Goal: Task Accomplishment & Management: Use online tool/utility

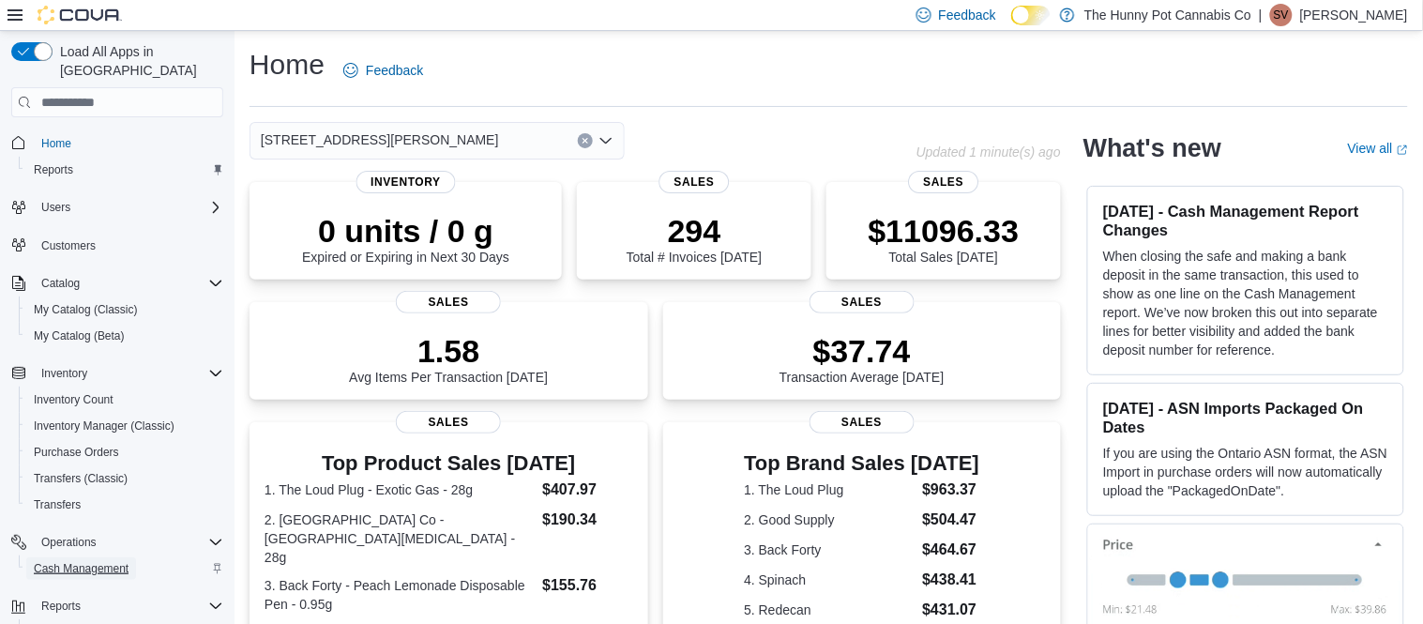
click at [89, 561] on span "Cash Management" at bounding box center [81, 568] width 95 height 15
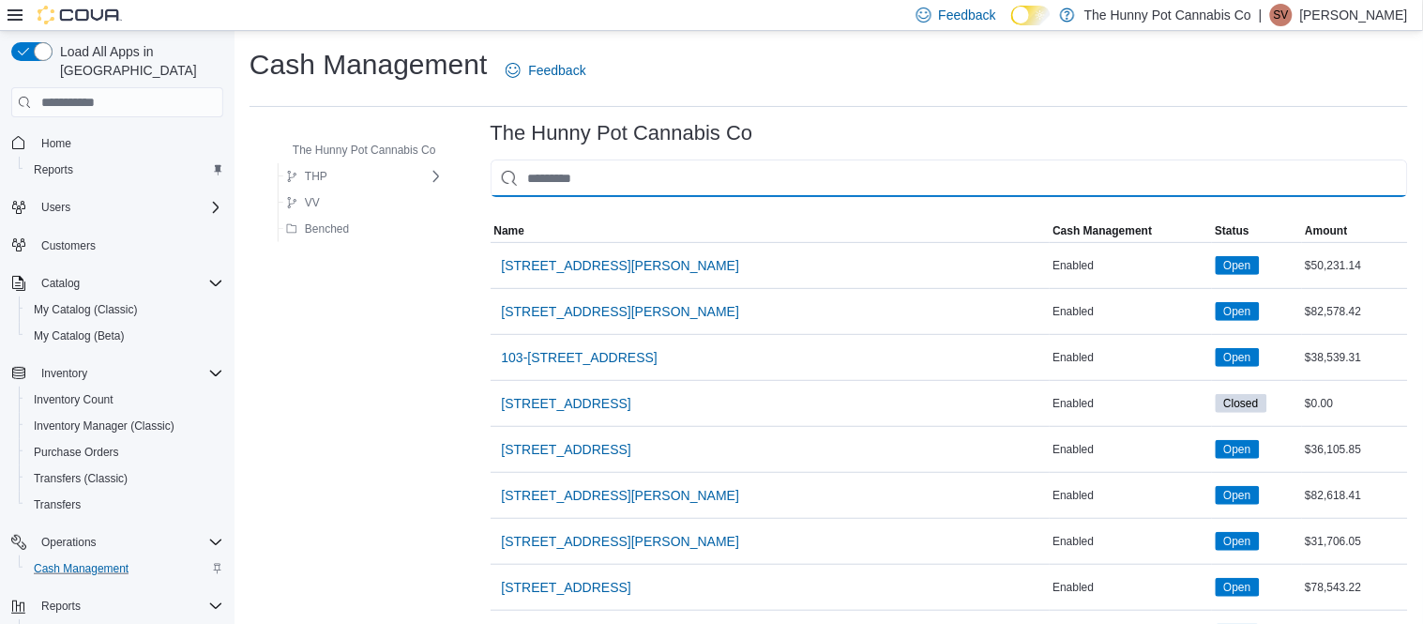
click at [601, 177] on input "This is a search bar. As you type, the results lower in the page will automatic…" at bounding box center [949, 178] width 917 height 38
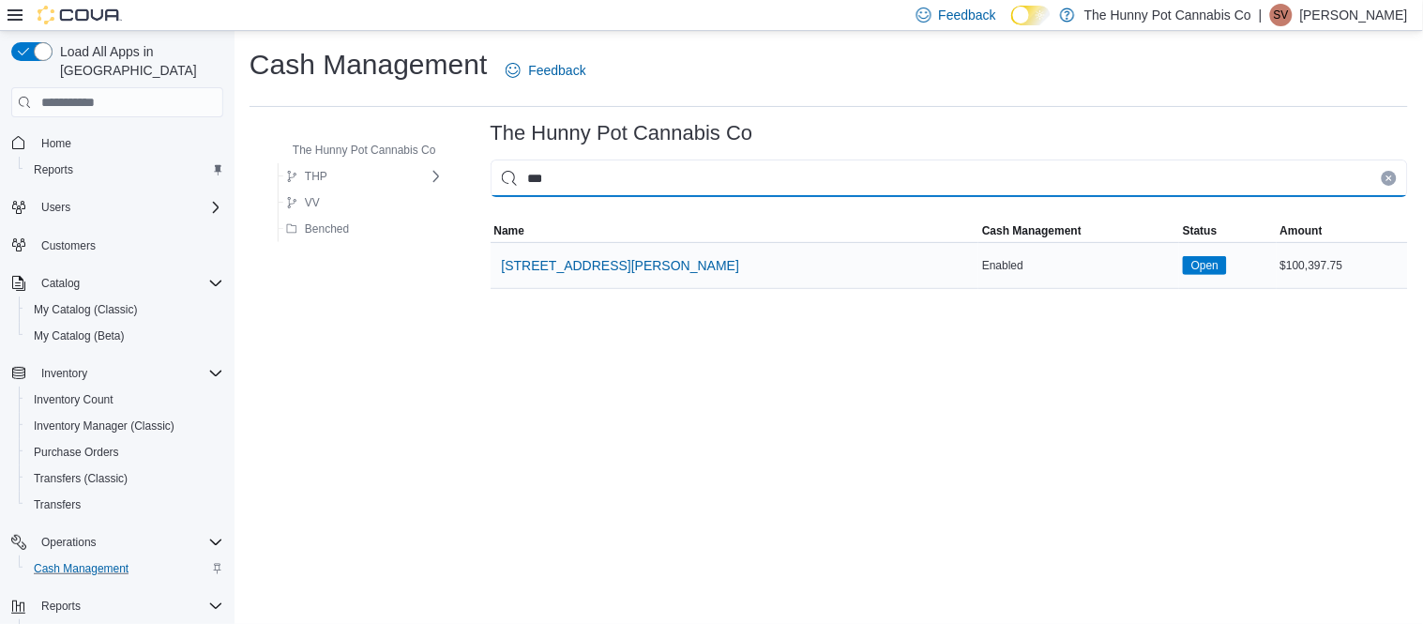
type input "***"
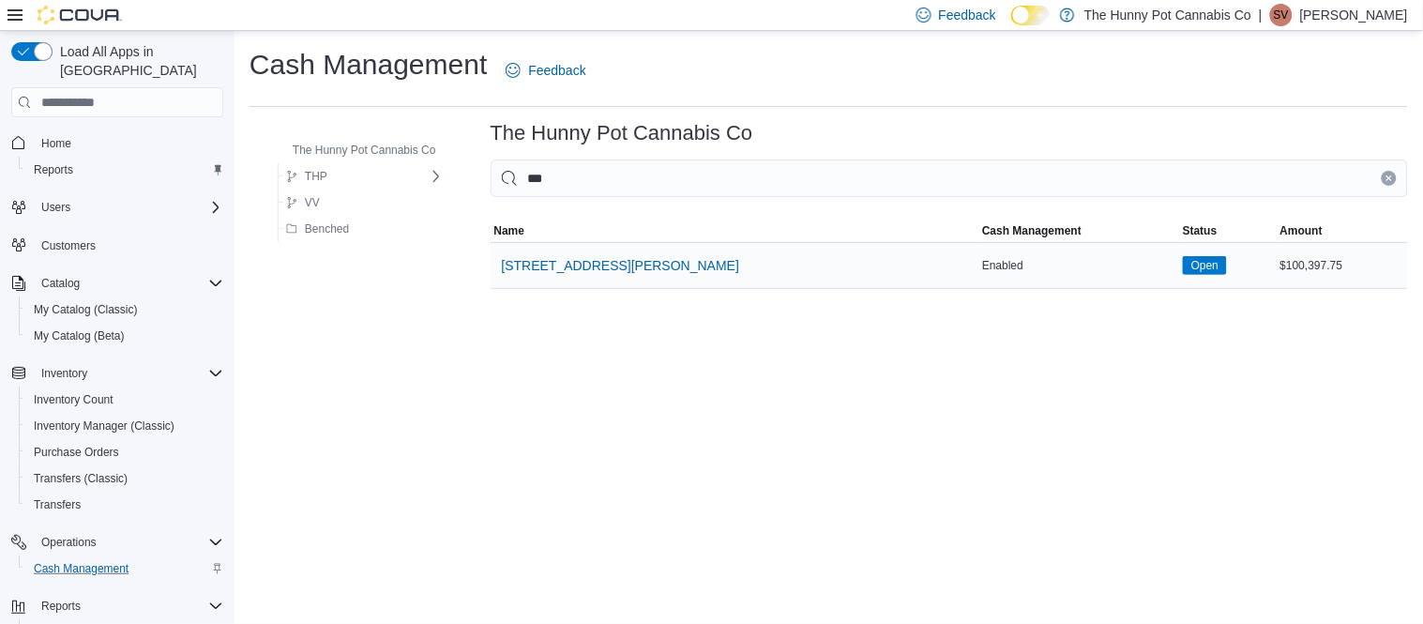
click at [566, 284] on div "[STREET_ADDRESS][PERSON_NAME]" at bounding box center [735, 265] width 489 height 45
click at [580, 269] on span "[STREET_ADDRESS][PERSON_NAME]" at bounding box center [621, 265] width 238 height 19
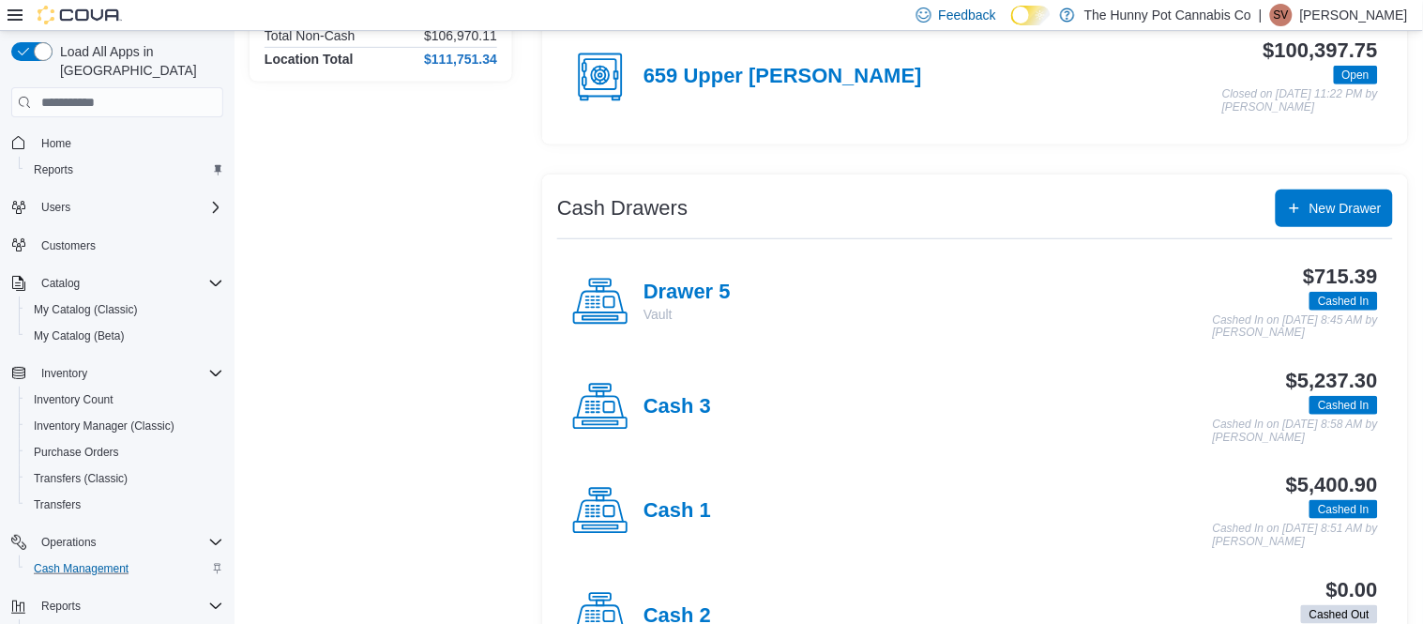
scroll to position [223, 0]
click at [676, 408] on h4 "Cash 3" at bounding box center [677, 406] width 68 height 24
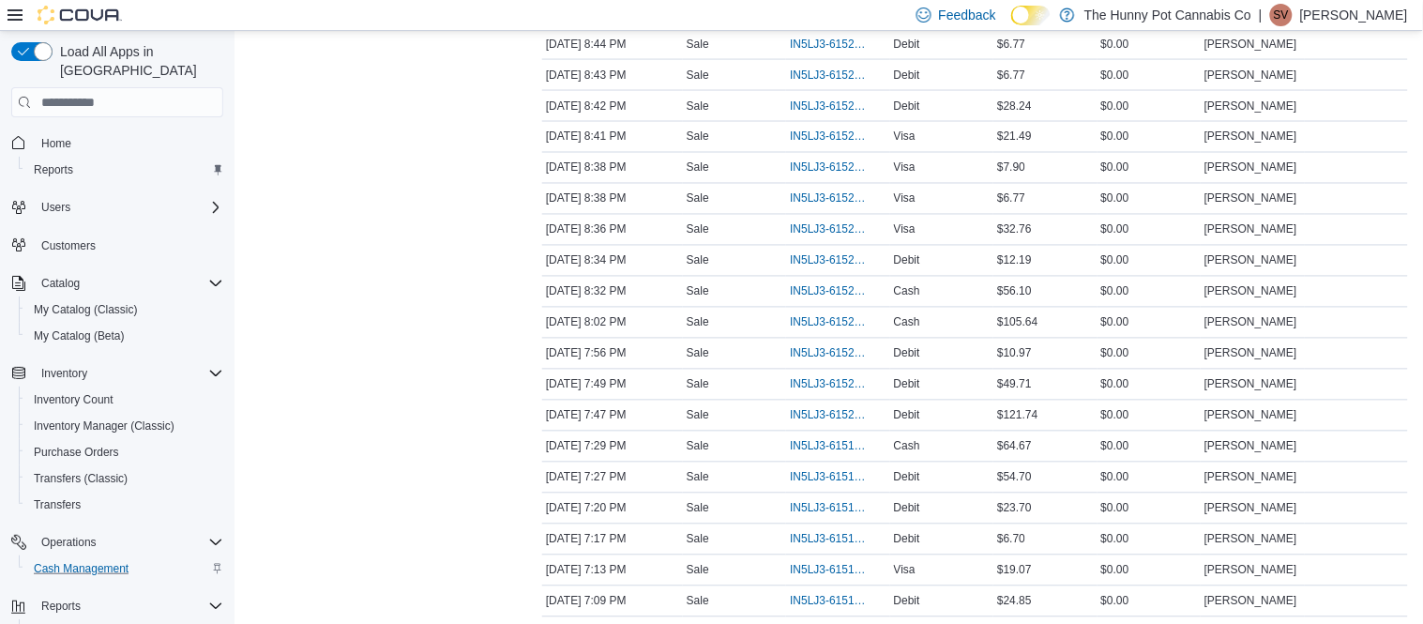
scroll to position [791, 0]
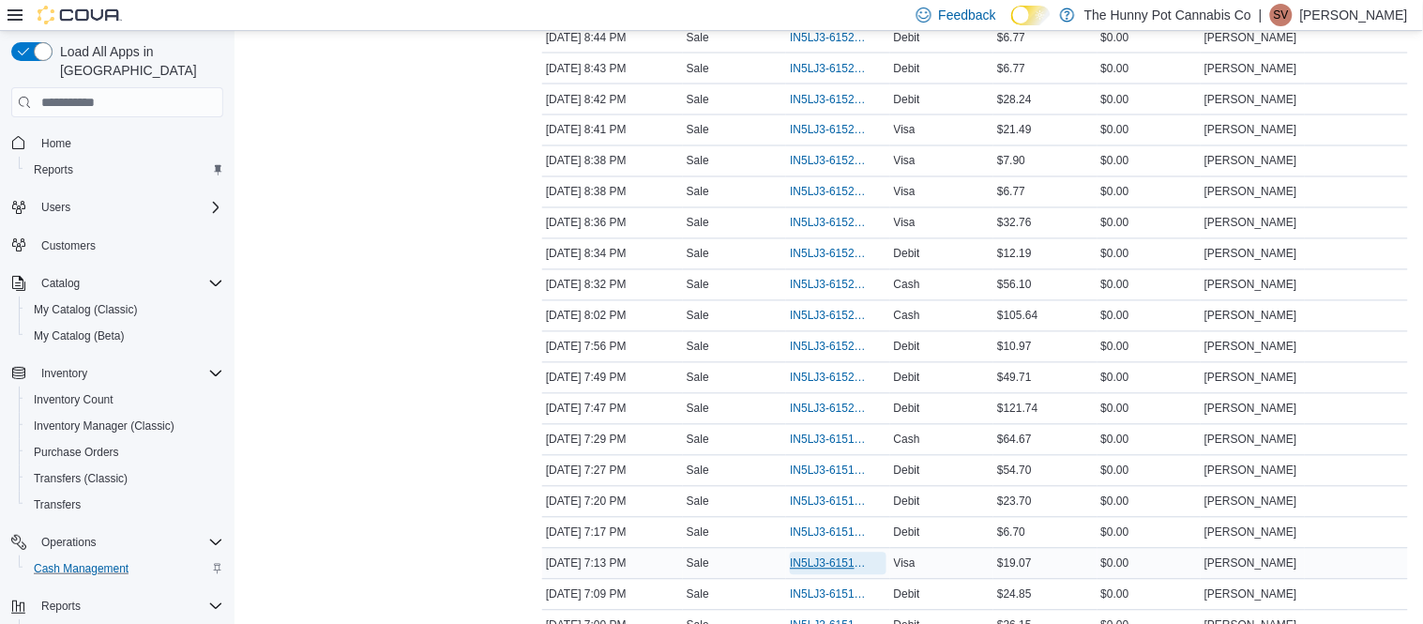
click at [831, 566] on span "IN5LJ3-6151752" at bounding box center [828, 563] width 77 height 15
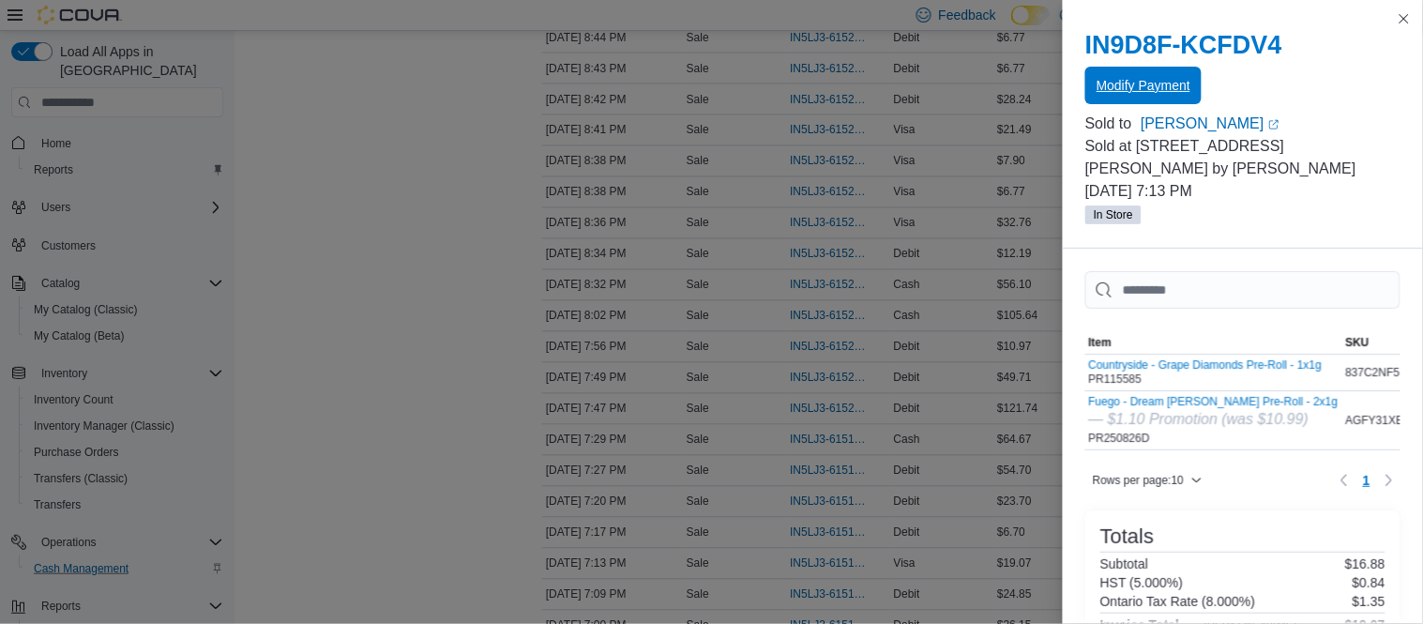
click at [1160, 83] on span "Modify Payment" at bounding box center [1143, 85] width 94 height 19
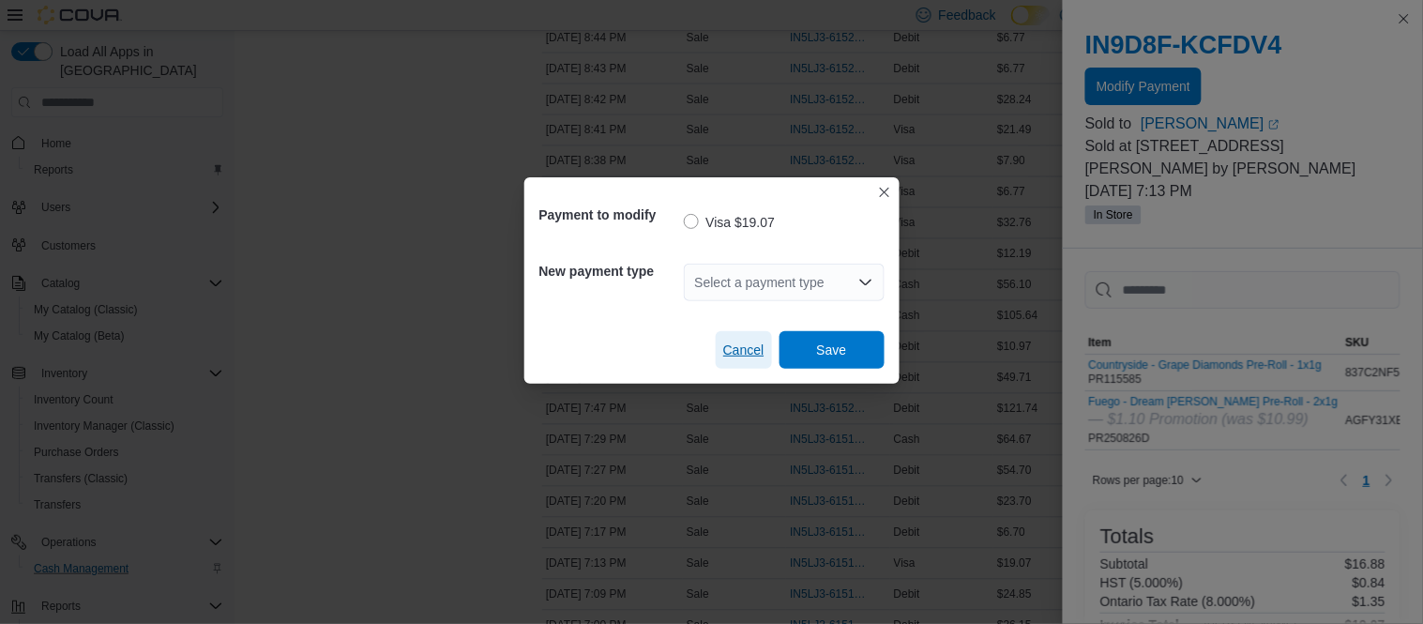
click at [737, 360] on span "Cancel" at bounding box center [743, 350] width 41 height 38
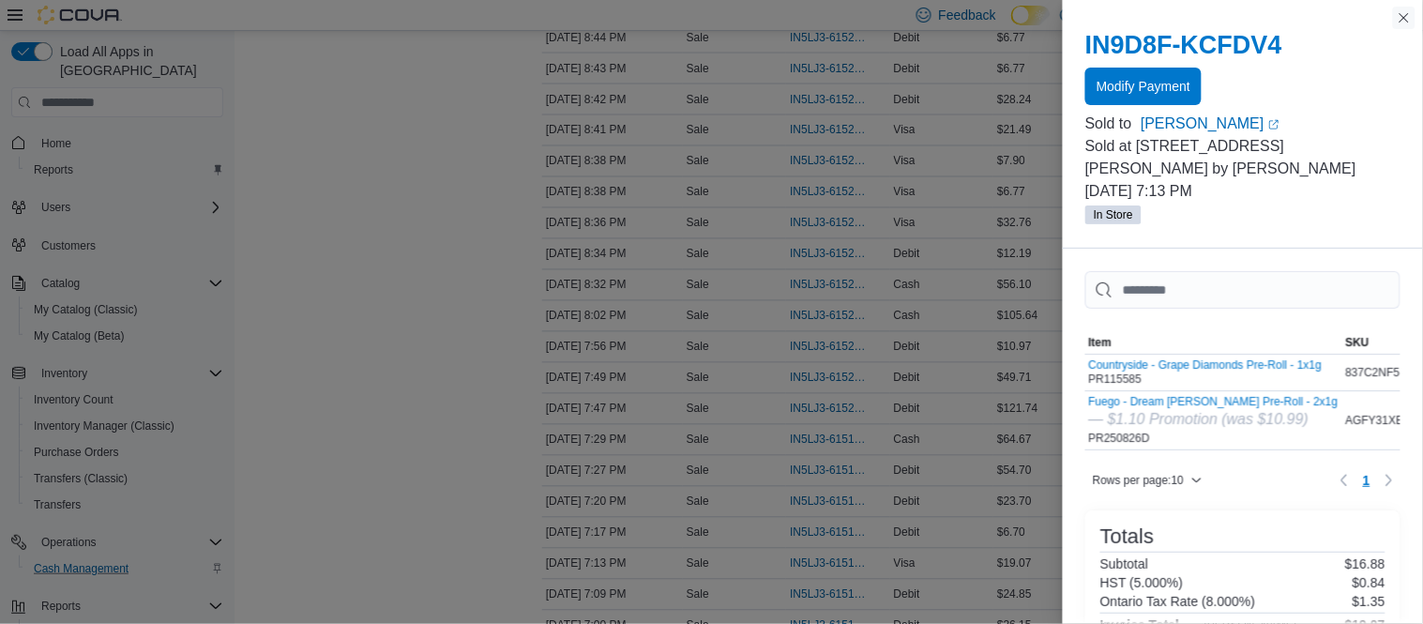
click at [1400, 23] on button "Close this dialog" at bounding box center [1404, 18] width 23 height 23
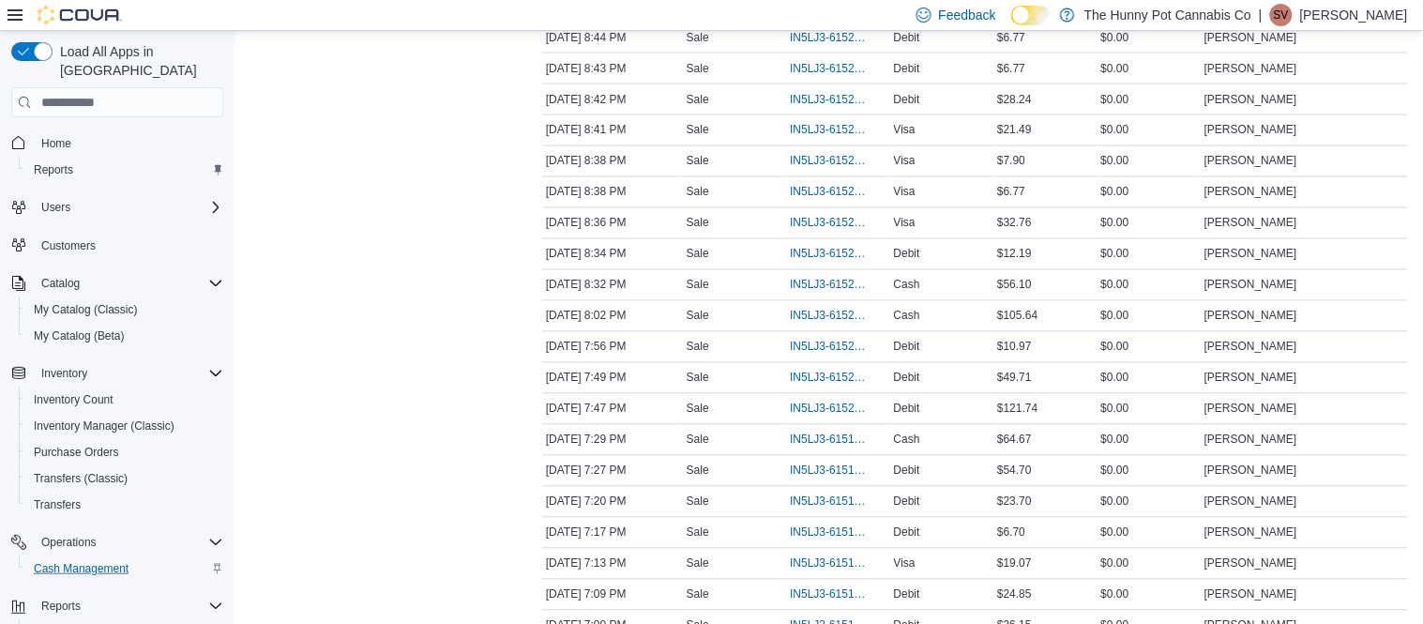
scroll to position [561, 0]
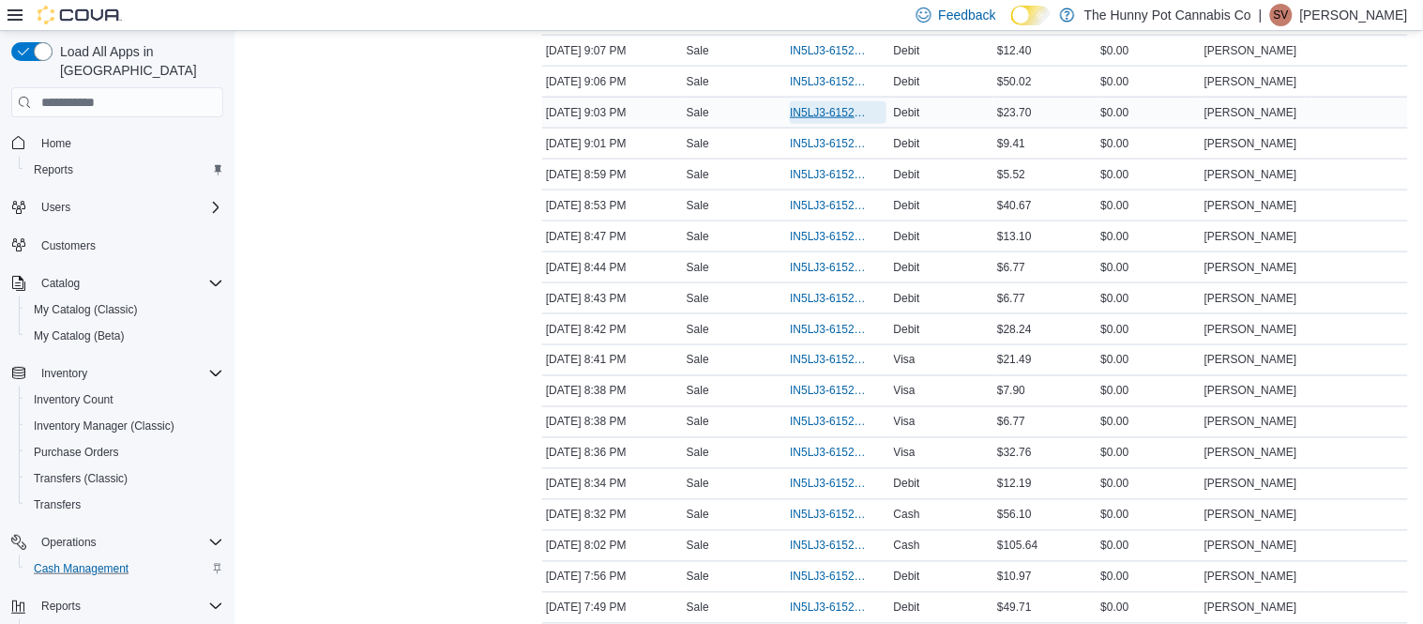
click at [808, 120] on span "IN5LJ3-6152831" at bounding box center [838, 112] width 96 height 23
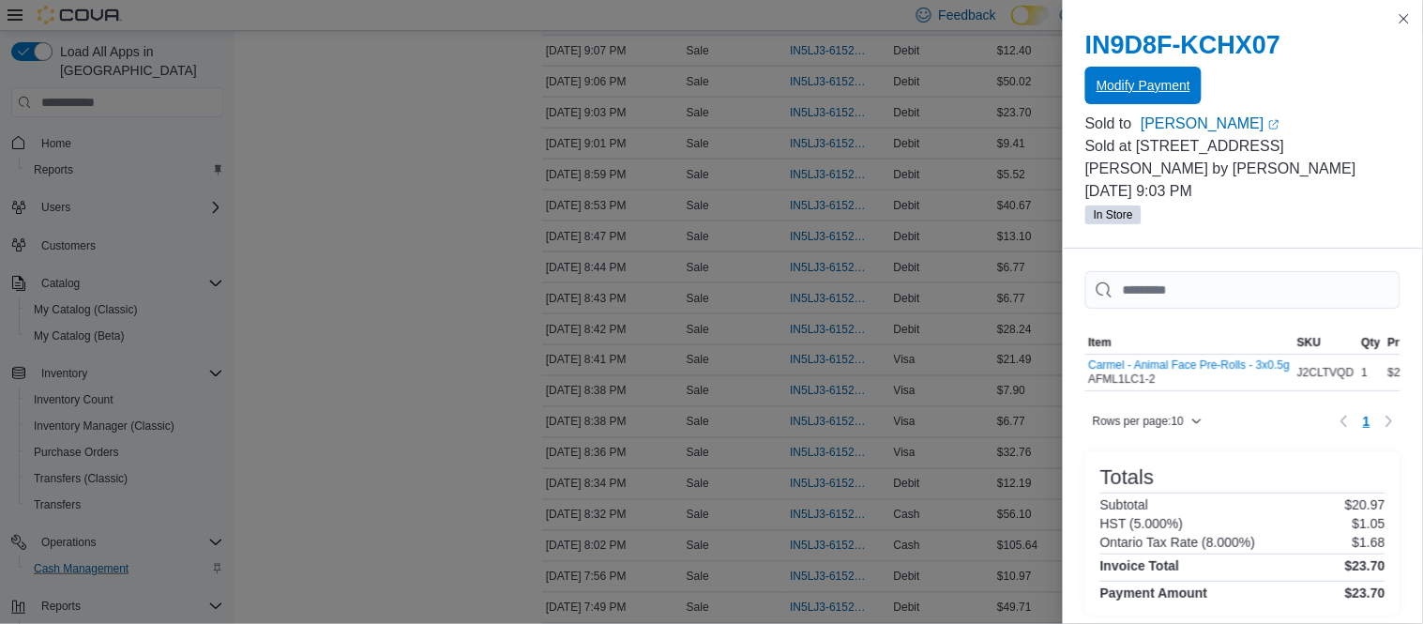
click at [1130, 78] on span "Modify Payment" at bounding box center [1143, 85] width 94 height 19
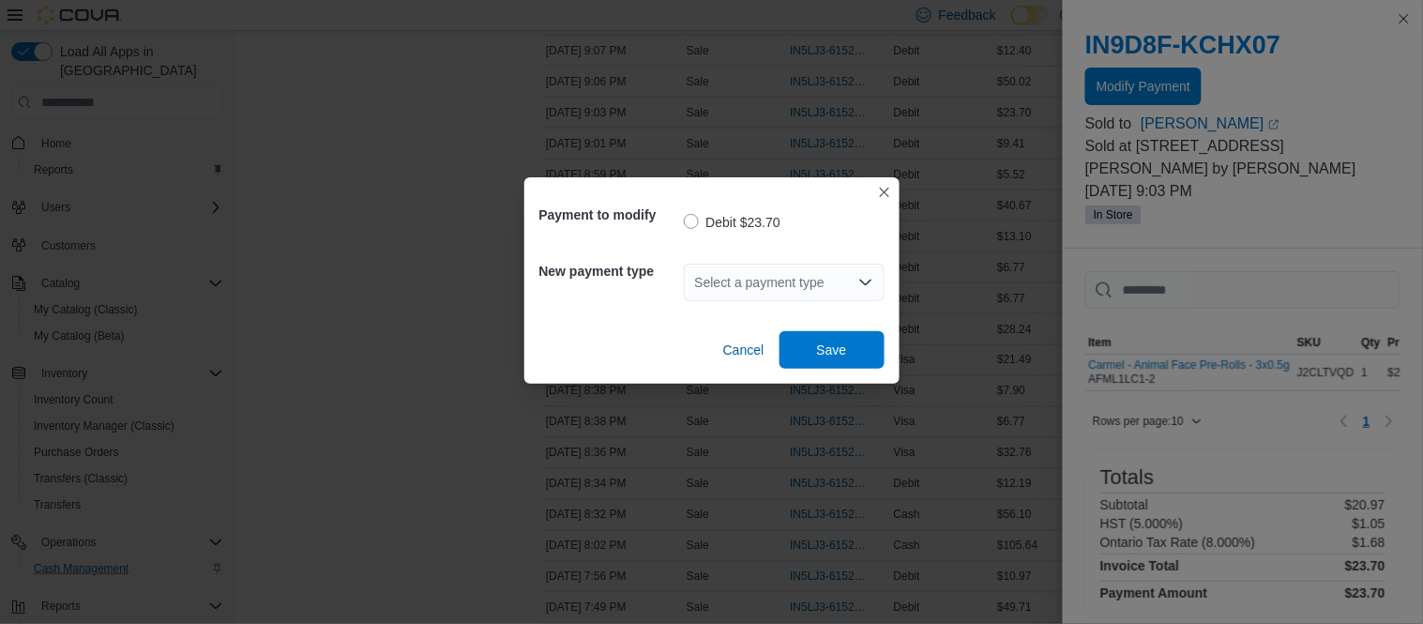
click at [824, 281] on div "Select a payment type" at bounding box center [784, 283] width 201 height 38
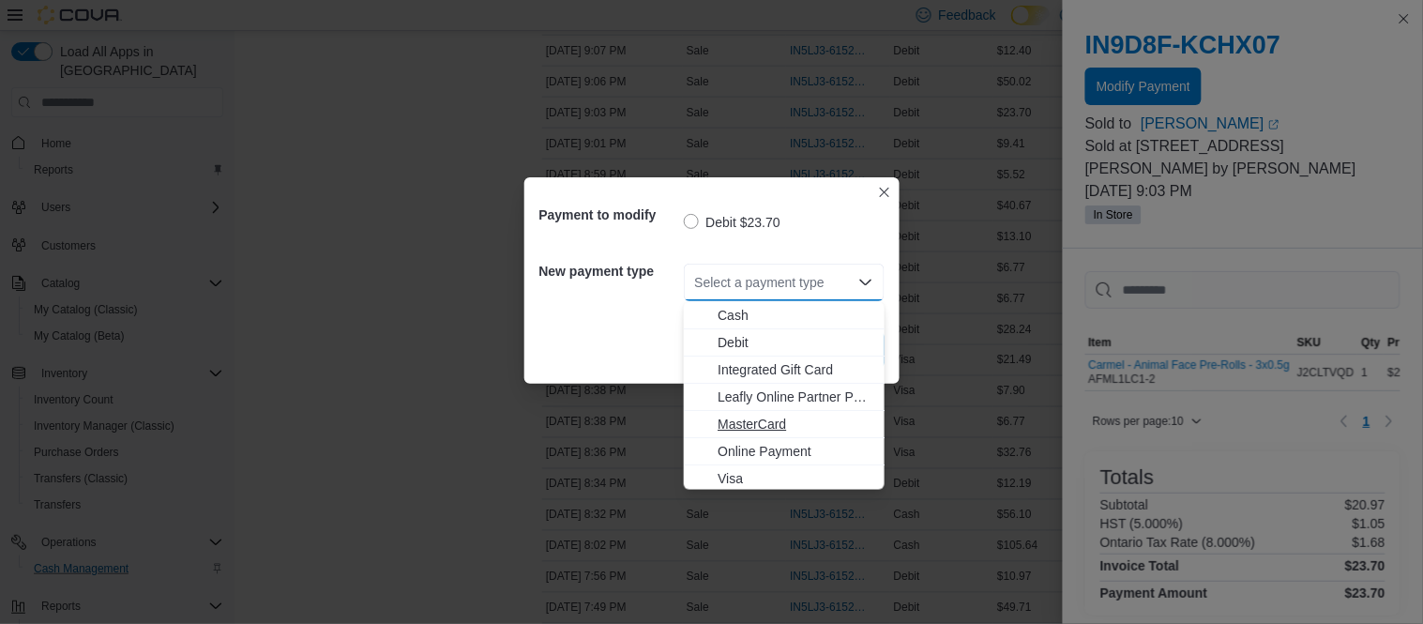
click at [761, 425] on span "MasterCard" at bounding box center [795, 424] width 156 height 19
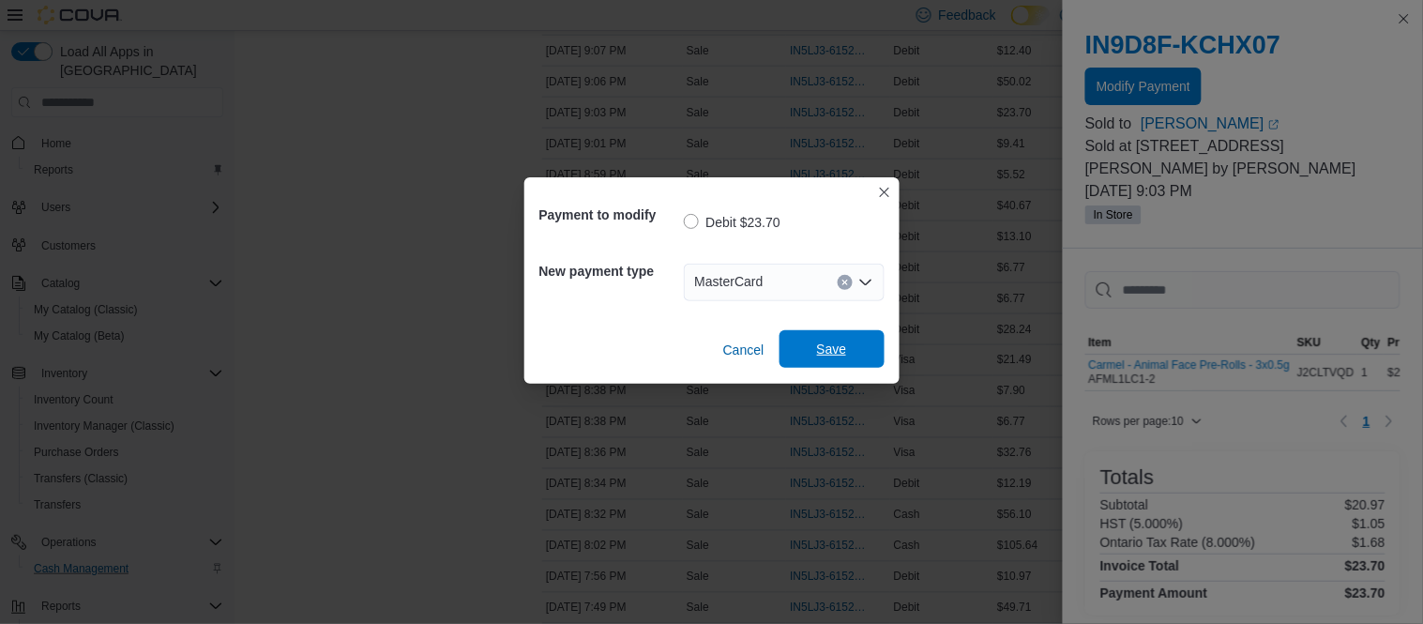
click at [827, 347] on span "Save" at bounding box center [832, 349] width 30 height 19
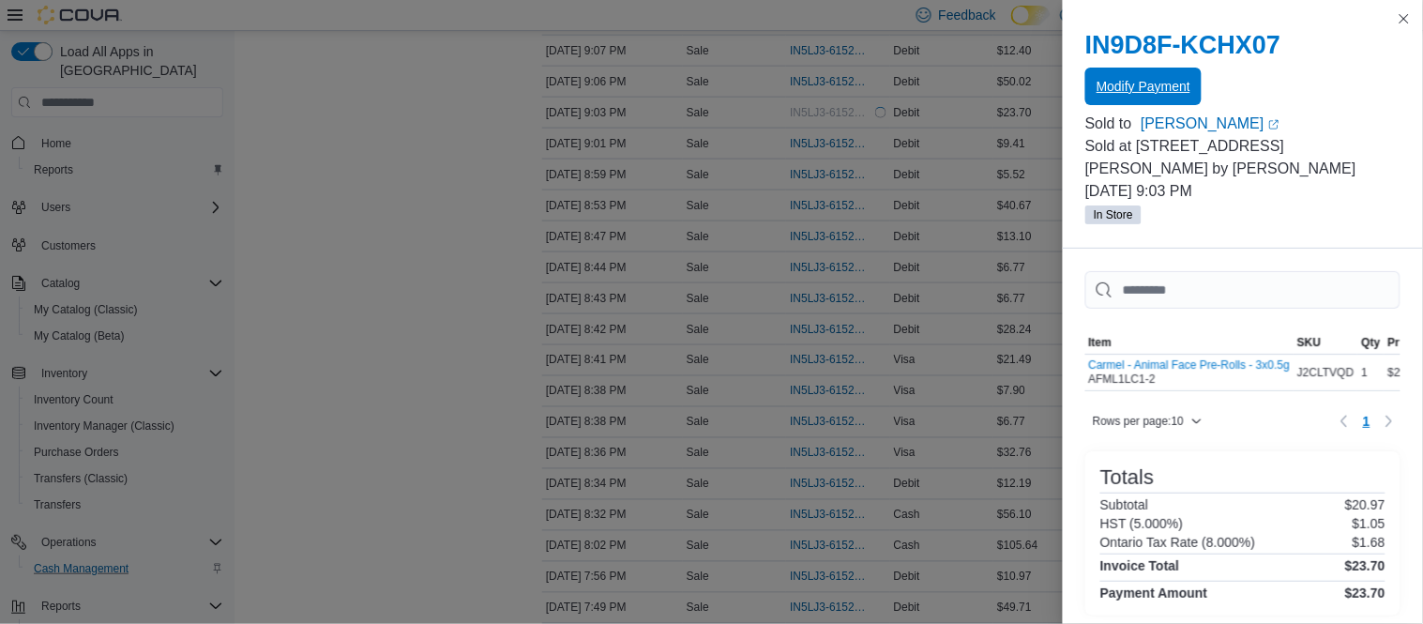
scroll to position [0, 0]
click at [1407, 19] on button "Close this dialog" at bounding box center [1404, 18] width 23 height 23
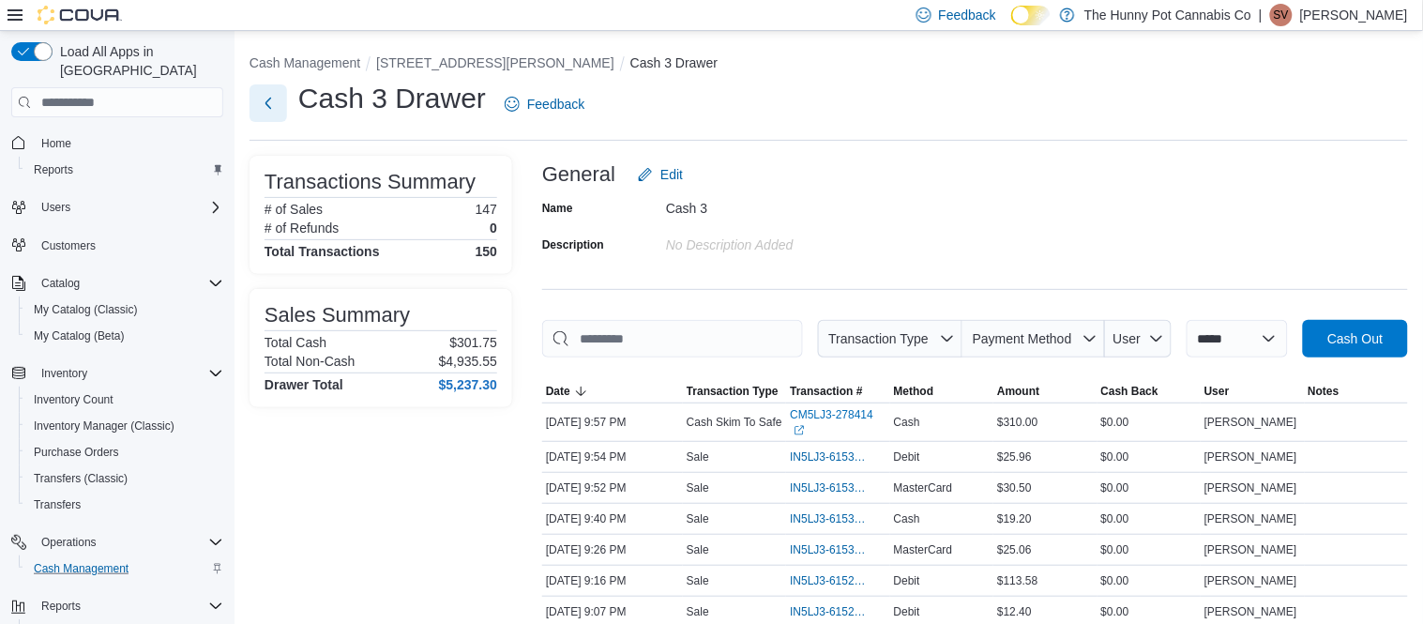
click at [267, 110] on button "Next" at bounding box center [268, 103] width 38 height 38
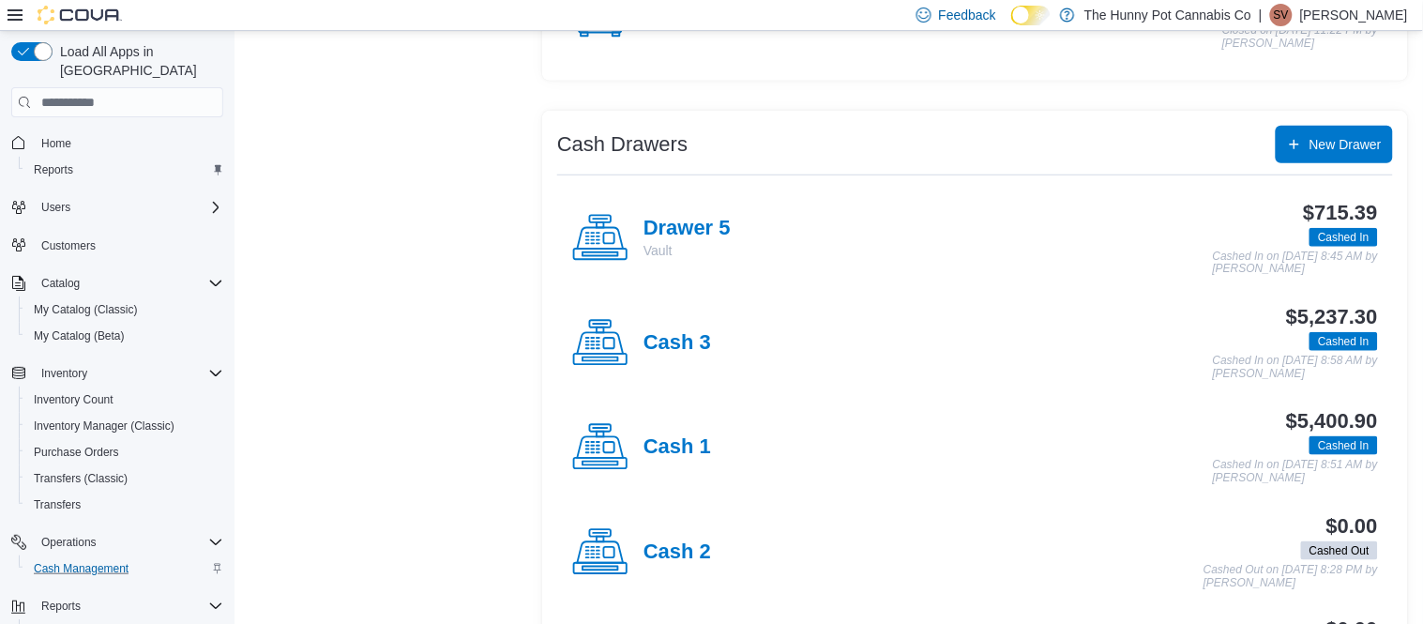
scroll to position [293, 0]
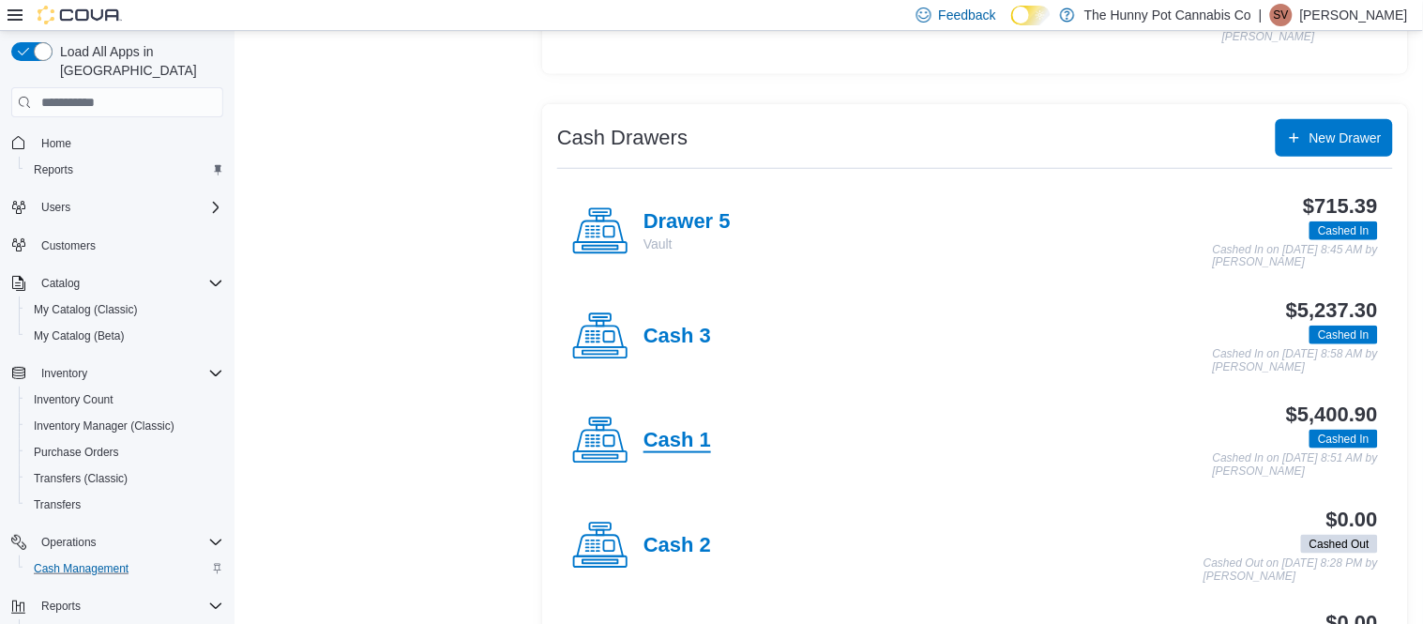
click at [689, 443] on h4 "Cash 1" at bounding box center [677, 441] width 68 height 24
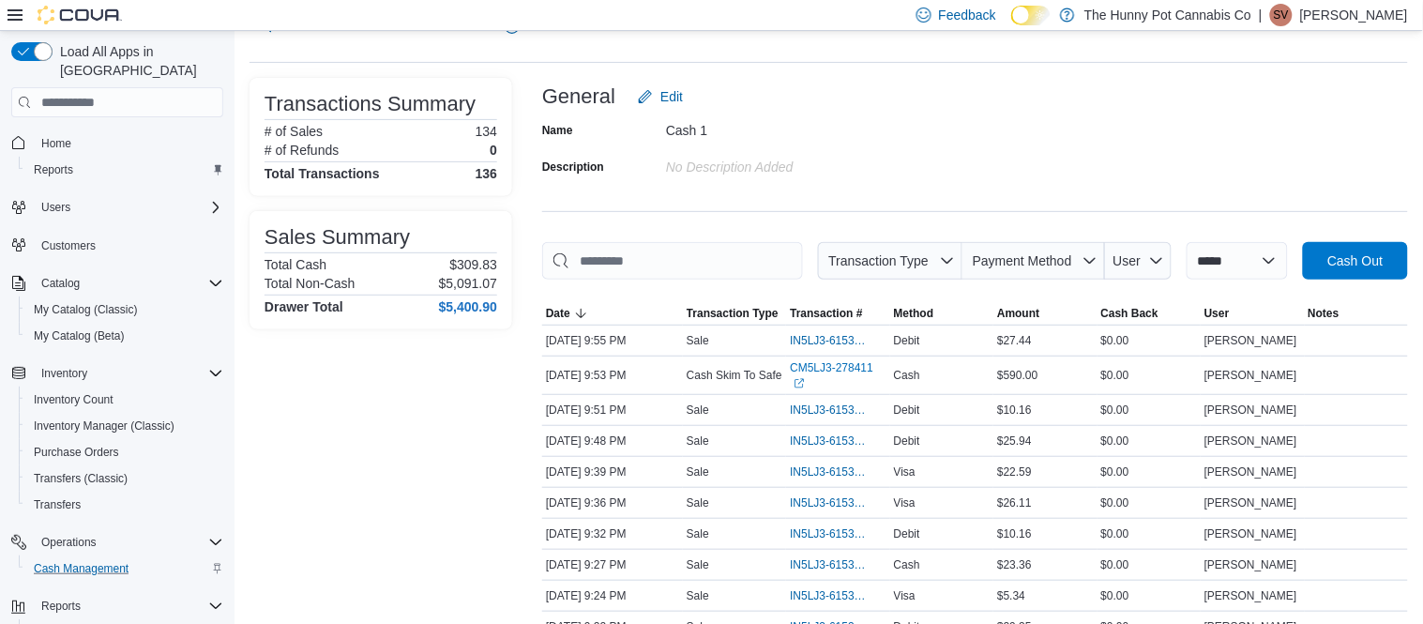
scroll to position [82, 0]
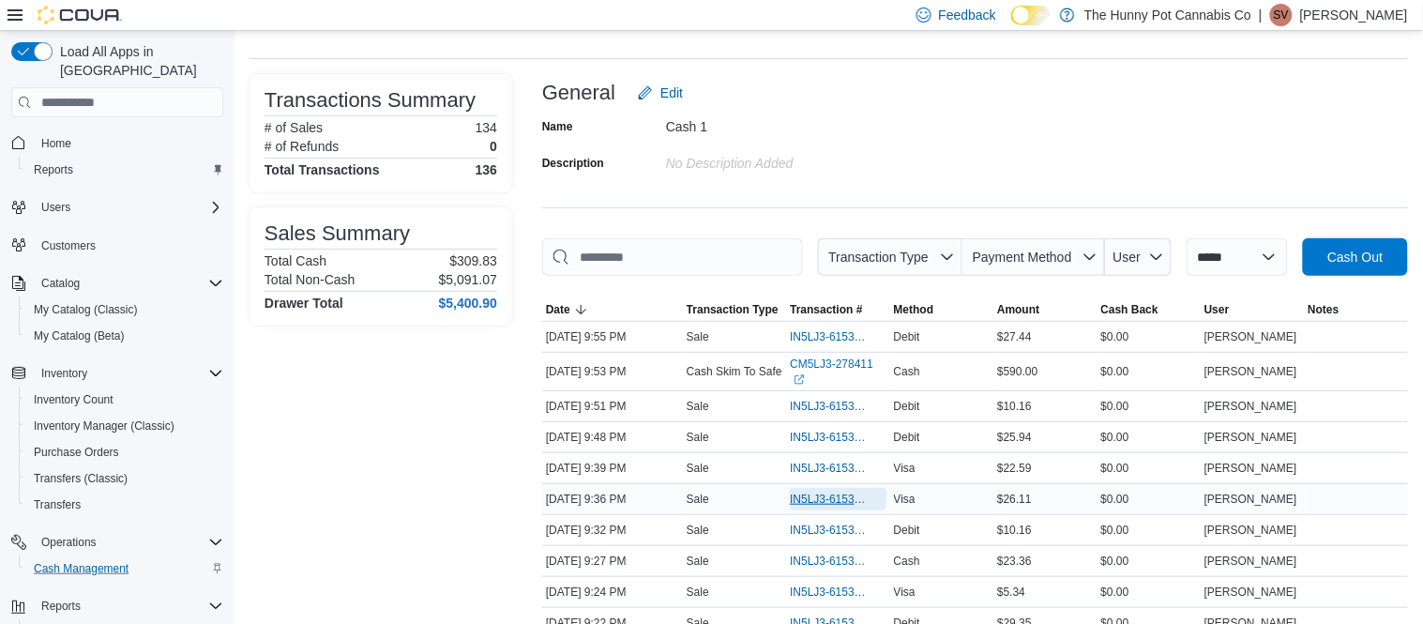
click at [825, 502] on span "IN5LJ3-6153124" at bounding box center [828, 498] width 77 height 15
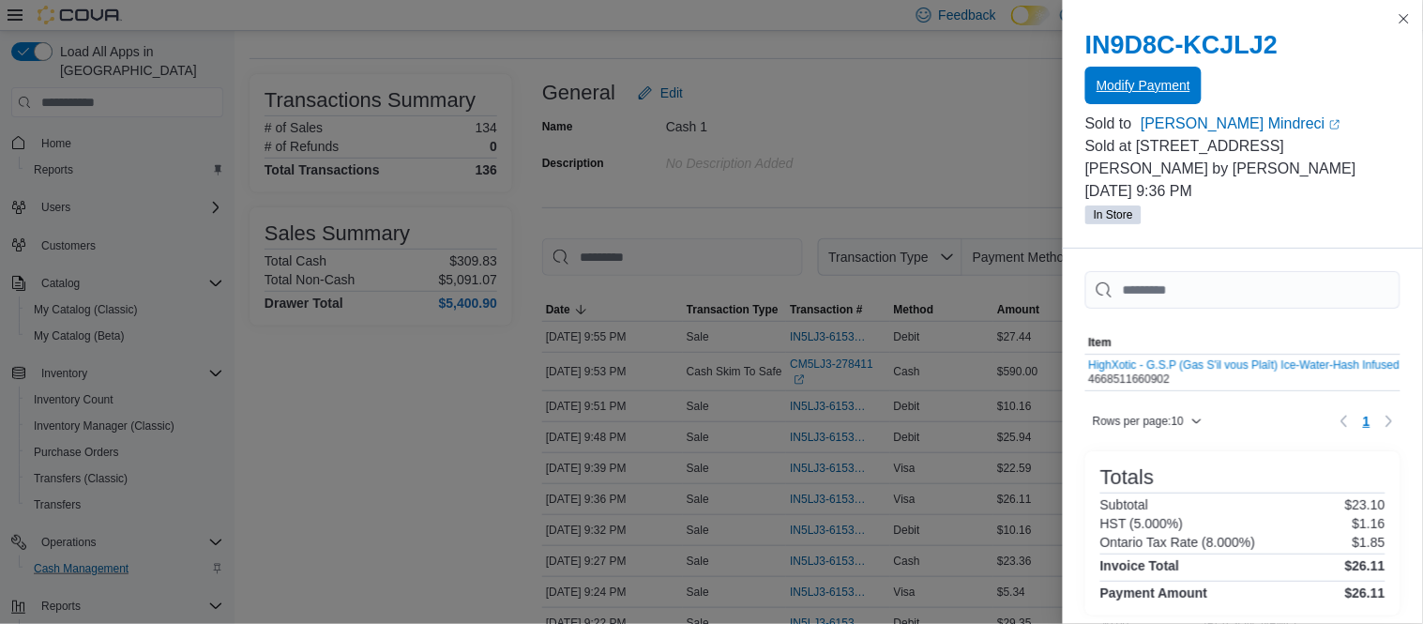
click at [1165, 75] on span "Modify Payment" at bounding box center [1143, 86] width 94 height 38
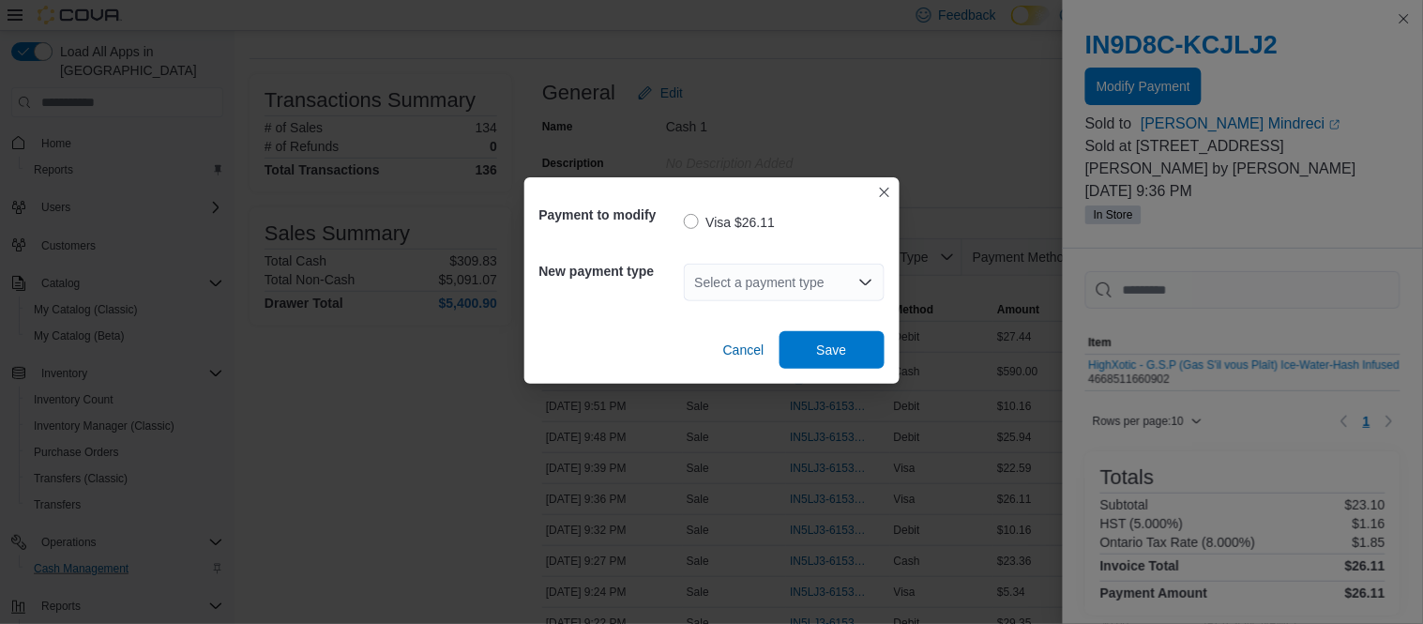
click at [817, 285] on div "Select a payment type" at bounding box center [784, 283] width 201 height 38
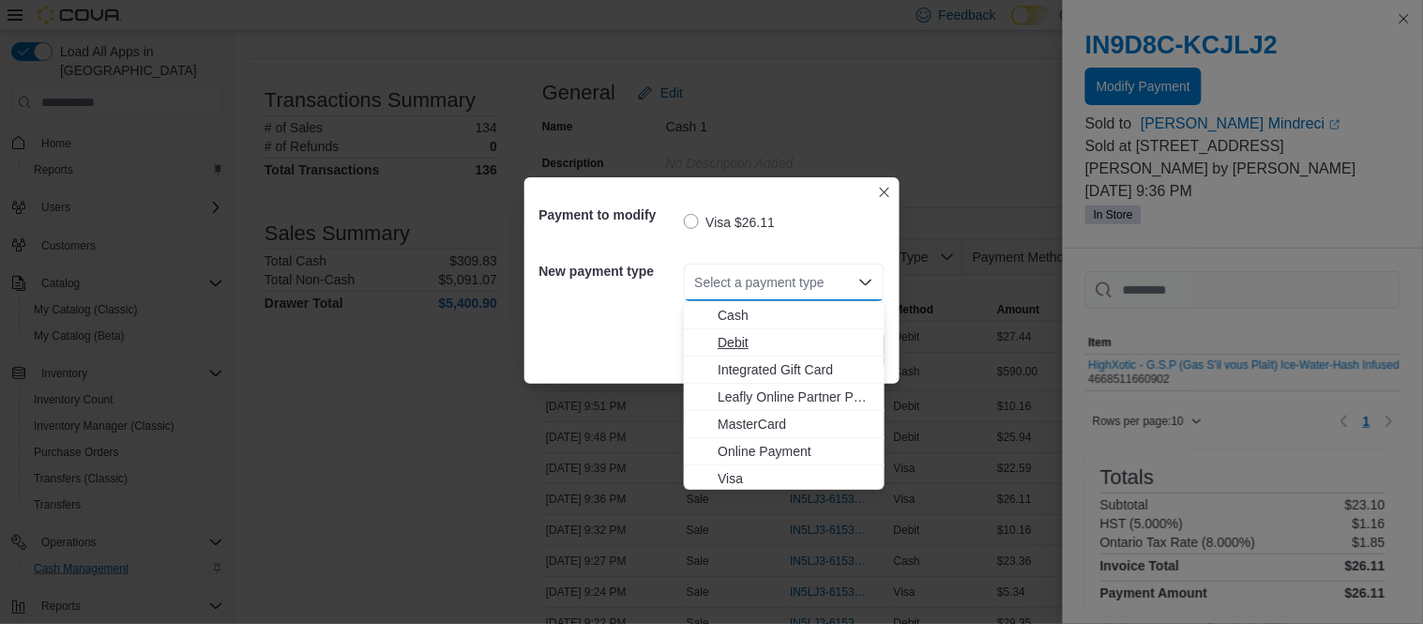
click at [751, 339] on span "Debit" at bounding box center [795, 342] width 156 height 19
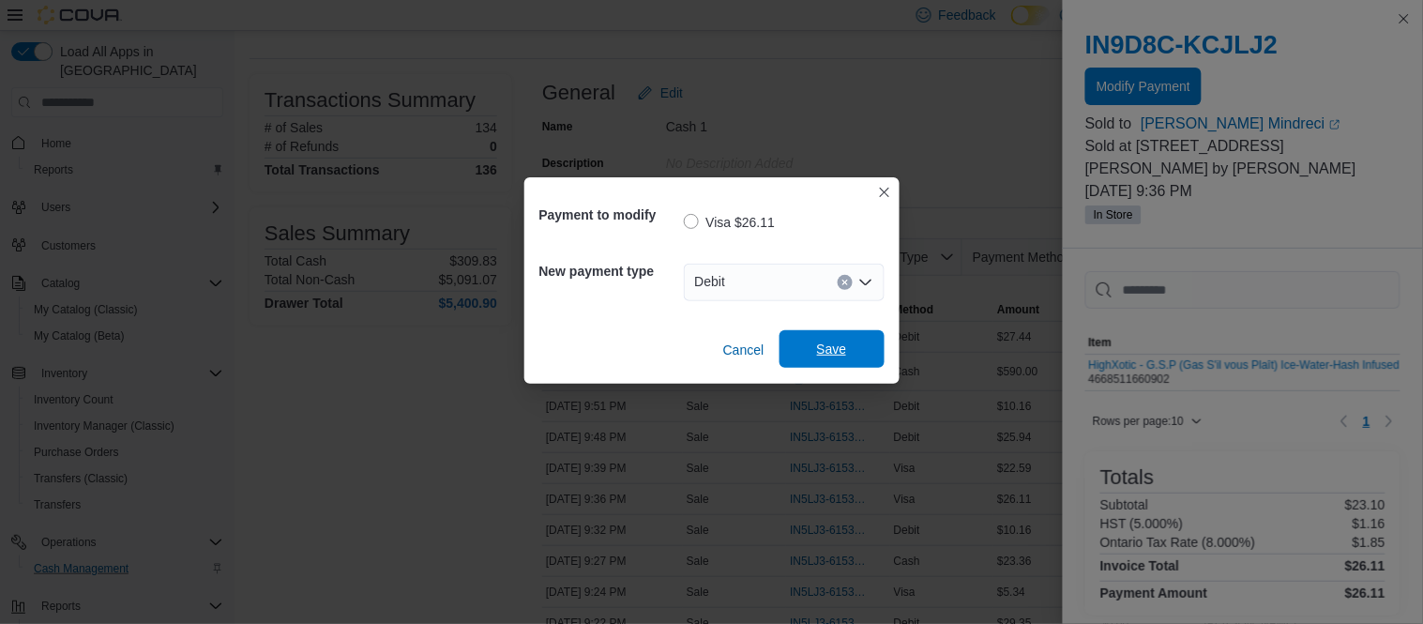
click at [839, 342] on span "Save" at bounding box center [832, 349] width 30 height 19
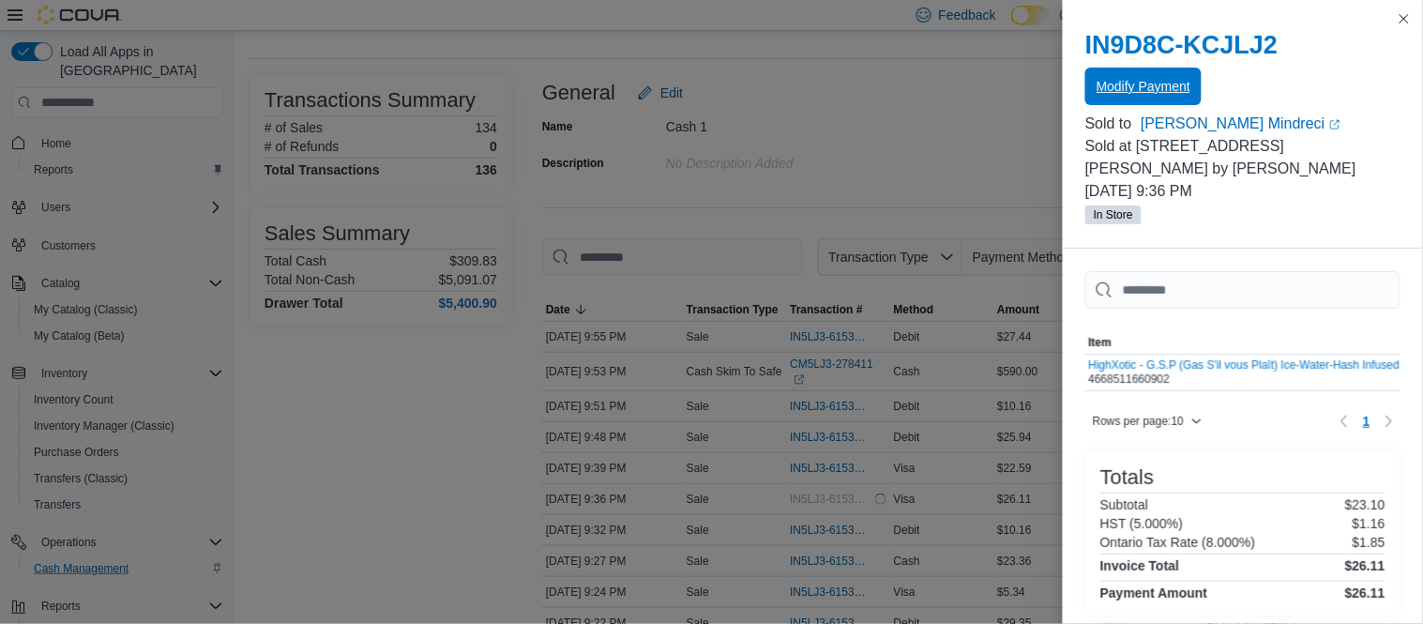
scroll to position [0, 0]
click at [1401, 20] on button "Close this dialog" at bounding box center [1404, 19] width 23 height 23
click at [1406, 22] on p "[PERSON_NAME]" at bounding box center [1354, 15] width 108 height 23
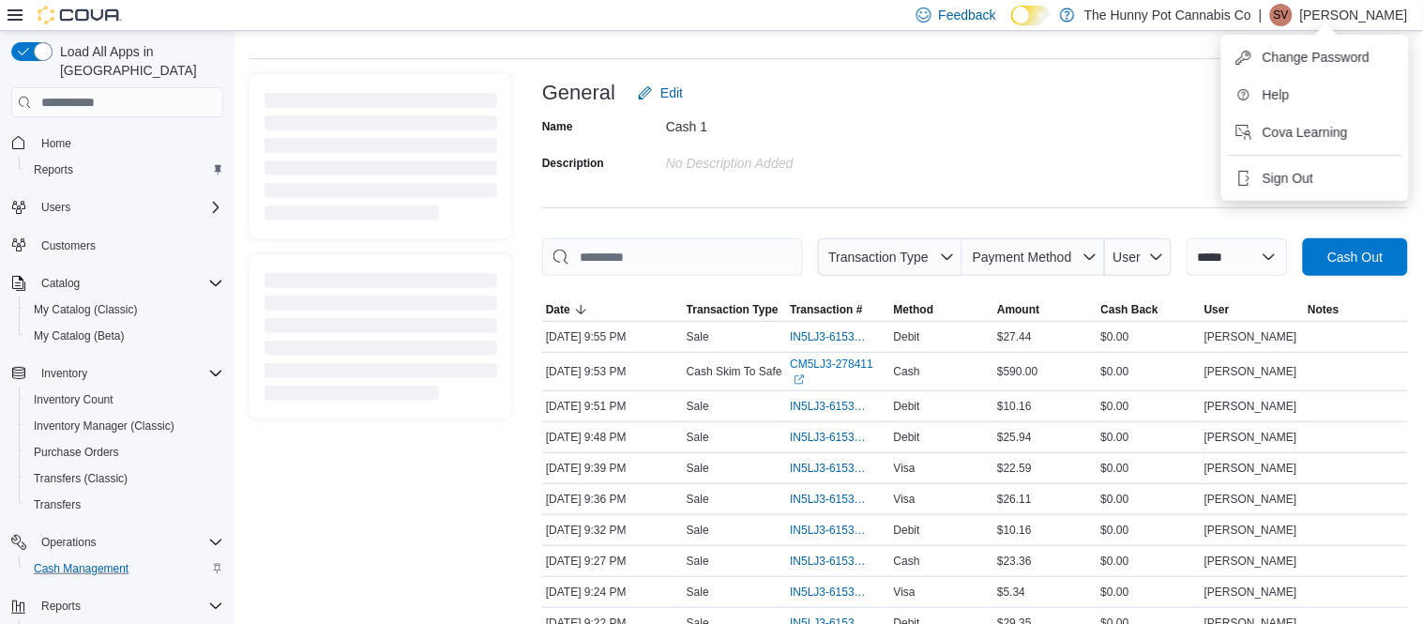
click at [1405, 20] on p "[PERSON_NAME]" at bounding box center [1354, 15] width 108 height 23
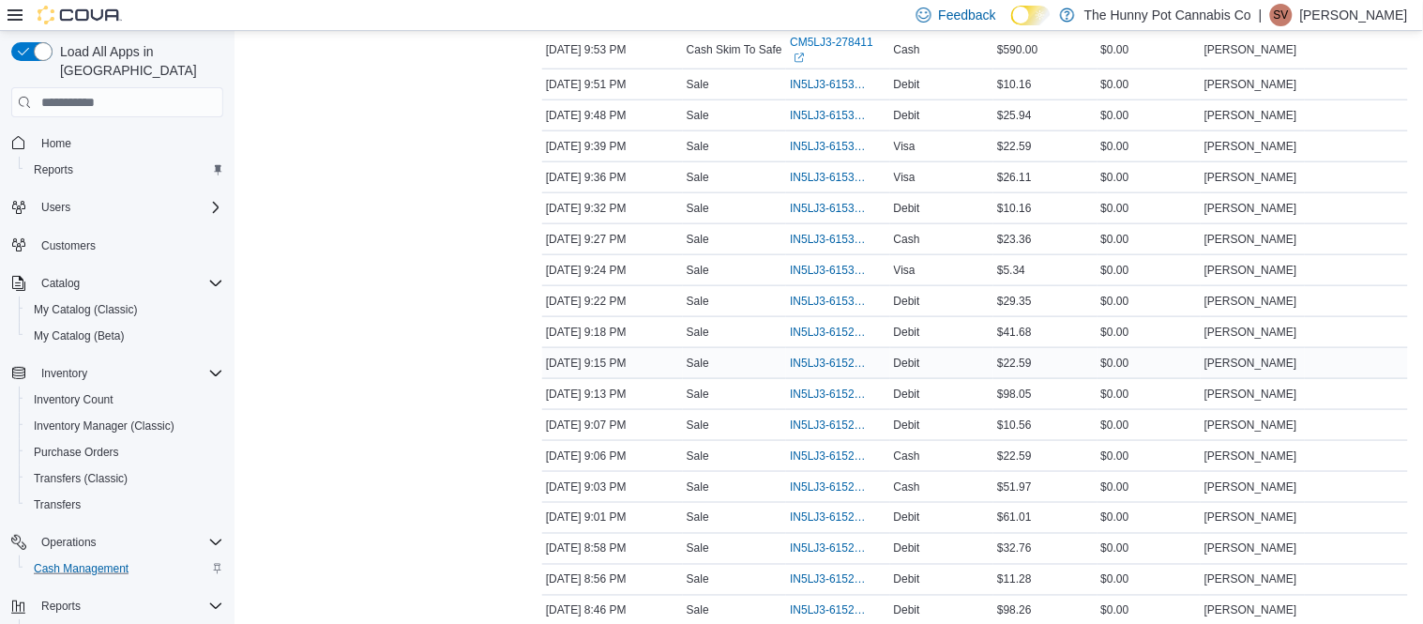
scroll to position [406, 0]
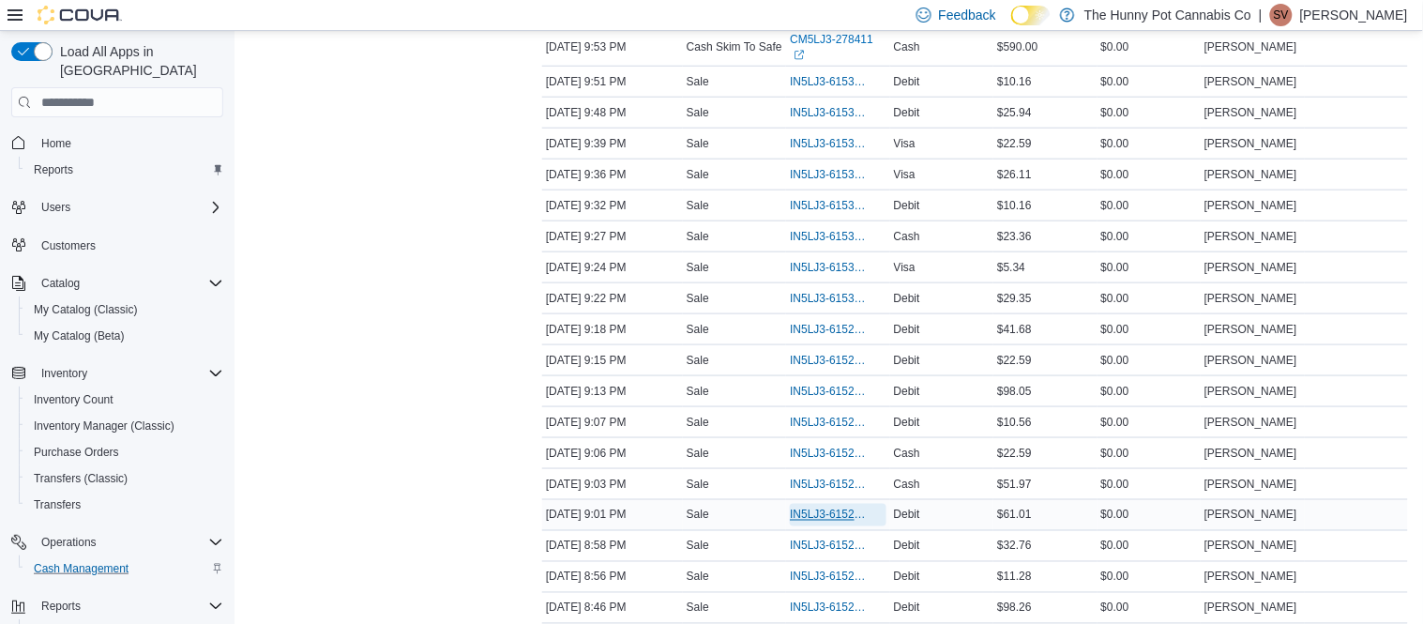
click at [847, 512] on span "IN5LJ3-6152813" at bounding box center [828, 514] width 77 height 15
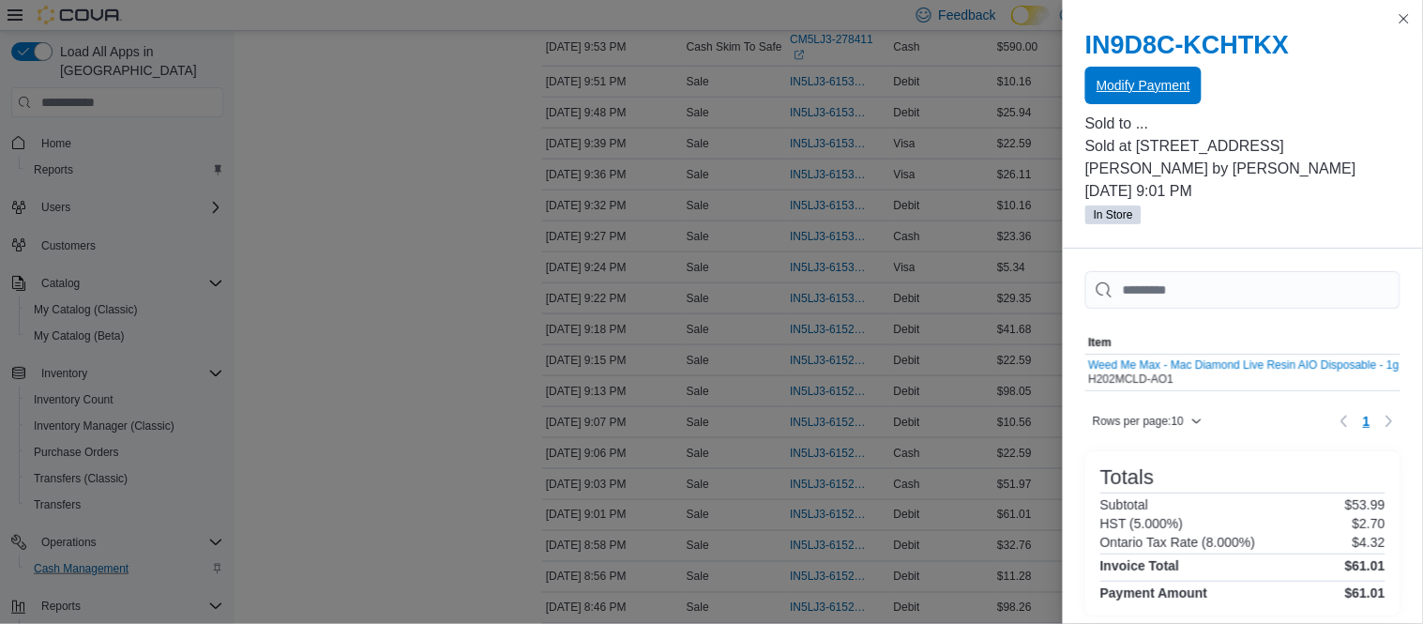
click at [1169, 90] on span "Modify Payment" at bounding box center [1143, 85] width 94 height 19
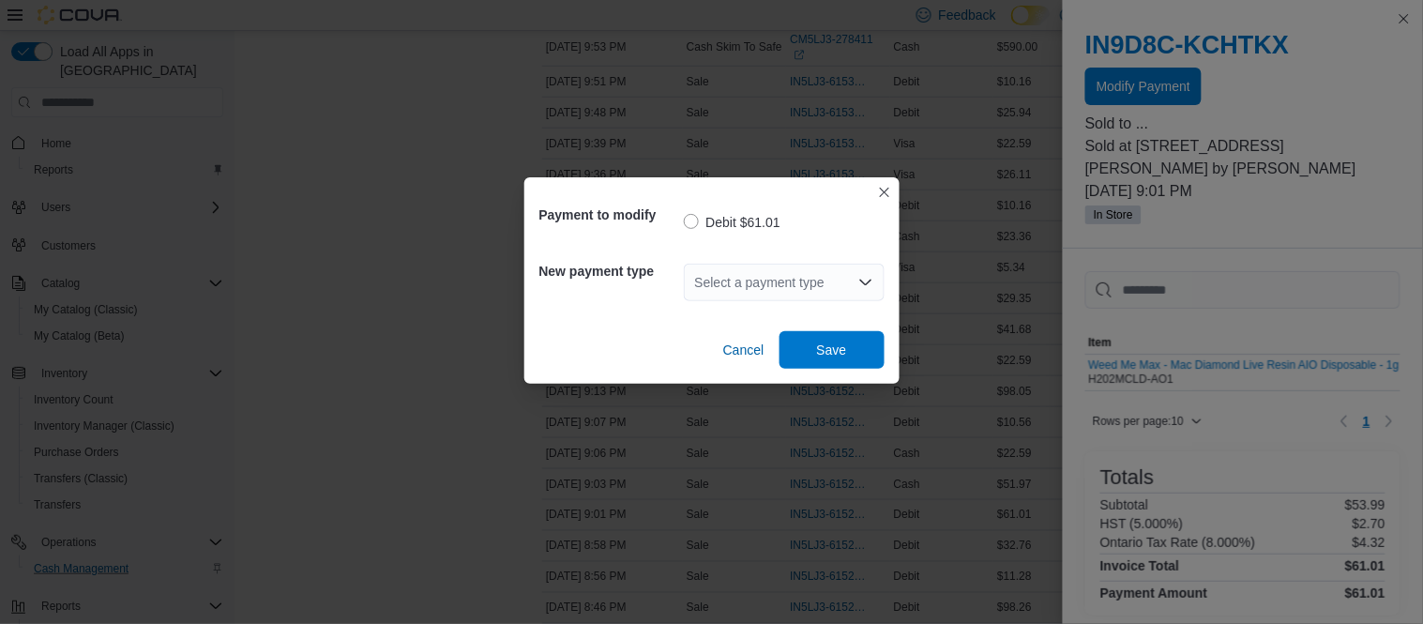
click at [800, 277] on div "Select a payment type" at bounding box center [784, 283] width 201 height 38
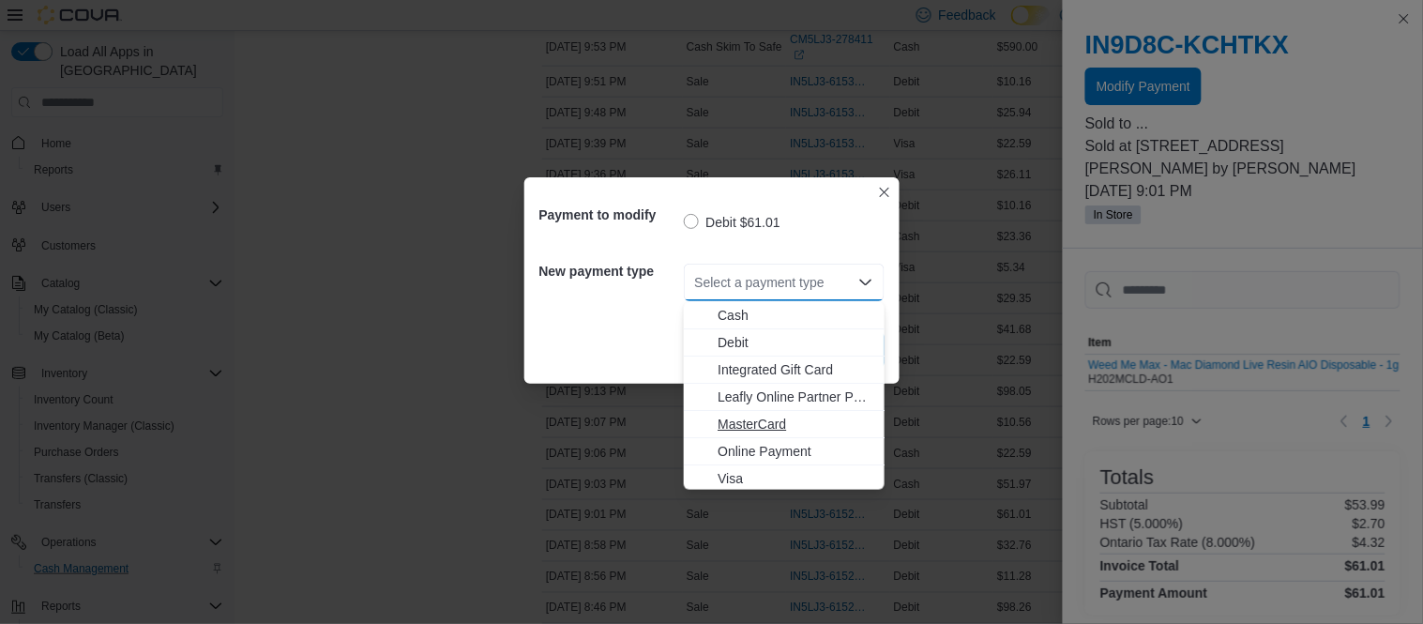
click at [762, 419] on span "MasterCard" at bounding box center [795, 424] width 156 height 19
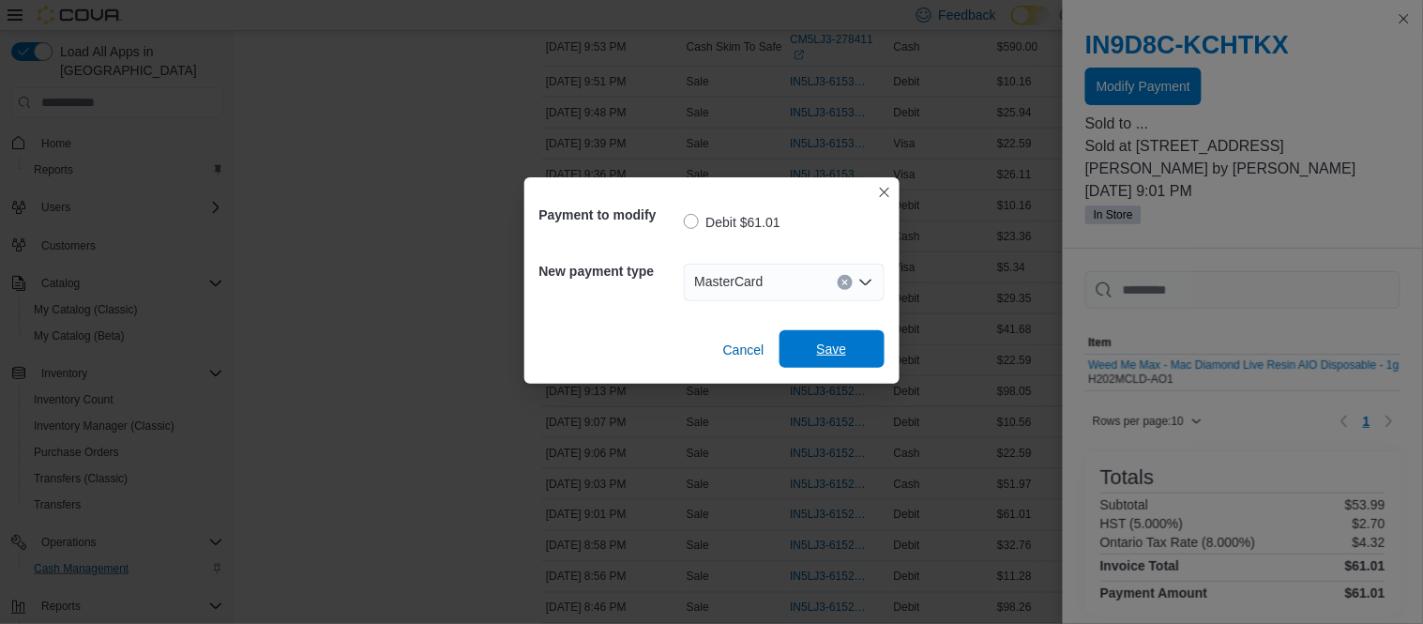
click at [828, 342] on span "Save" at bounding box center [832, 349] width 30 height 19
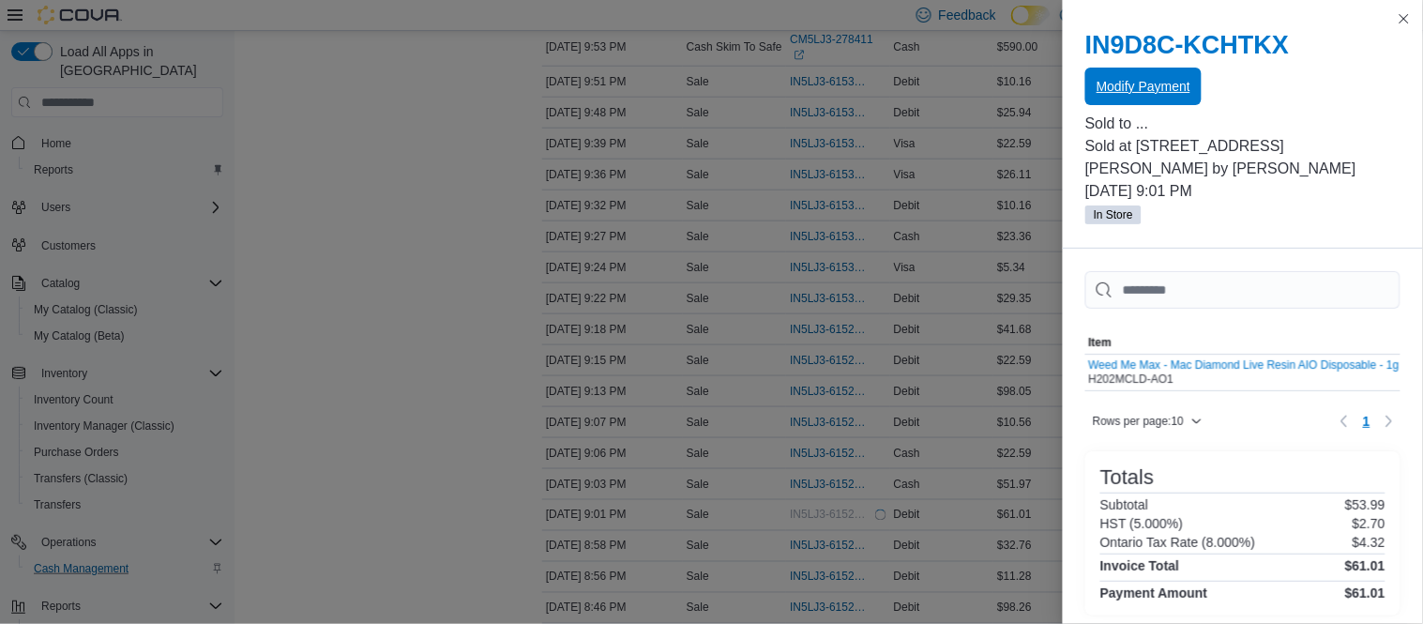
scroll to position [0, 0]
click at [1404, 25] on button "Close this dialog" at bounding box center [1404, 18] width 23 height 23
click at [1404, 25] on p "[PERSON_NAME]" at bounding box center [1354, 15] width 108 height 23
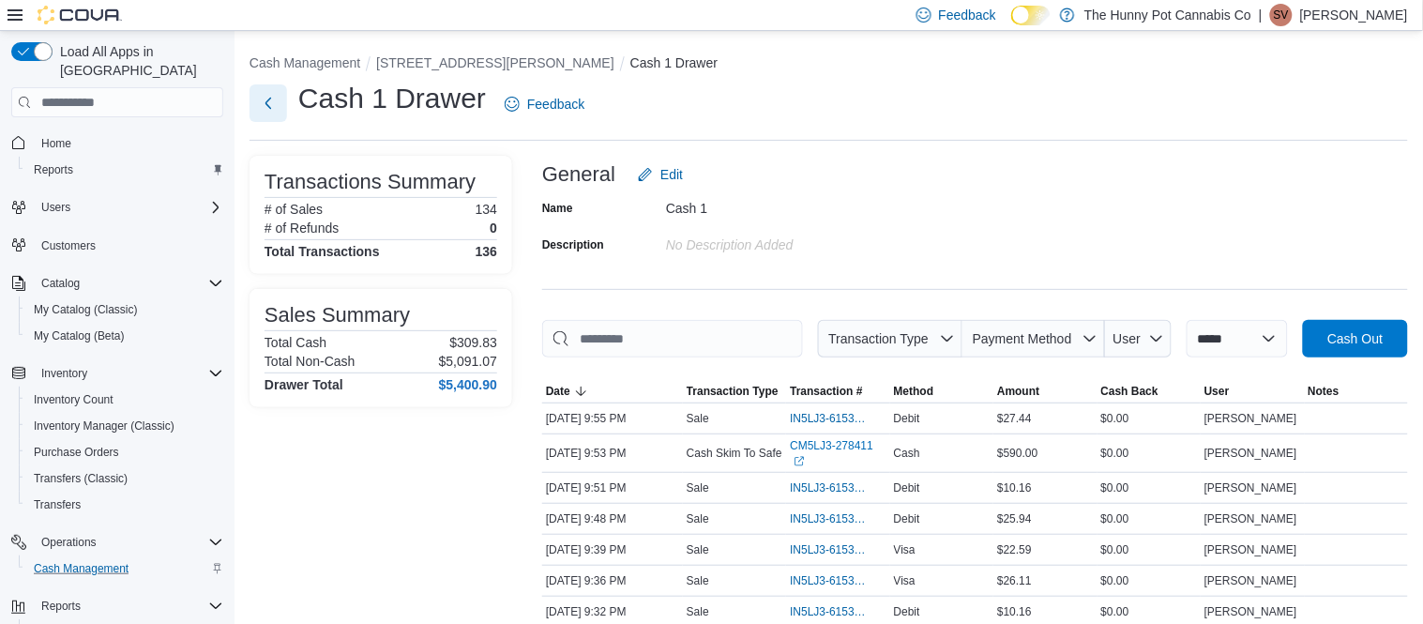
click at [272, 107] on button "Next" at bounding box center [268, 103] width 38 height 38
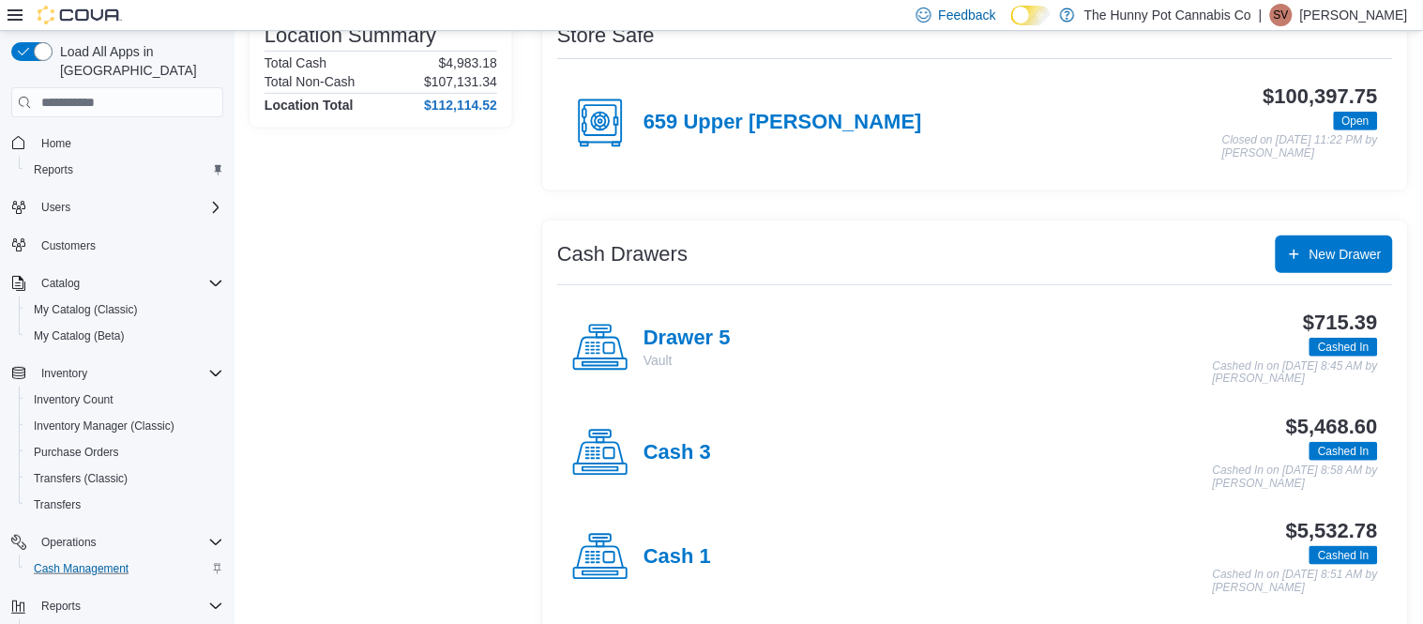
scroll to position [230, 0]
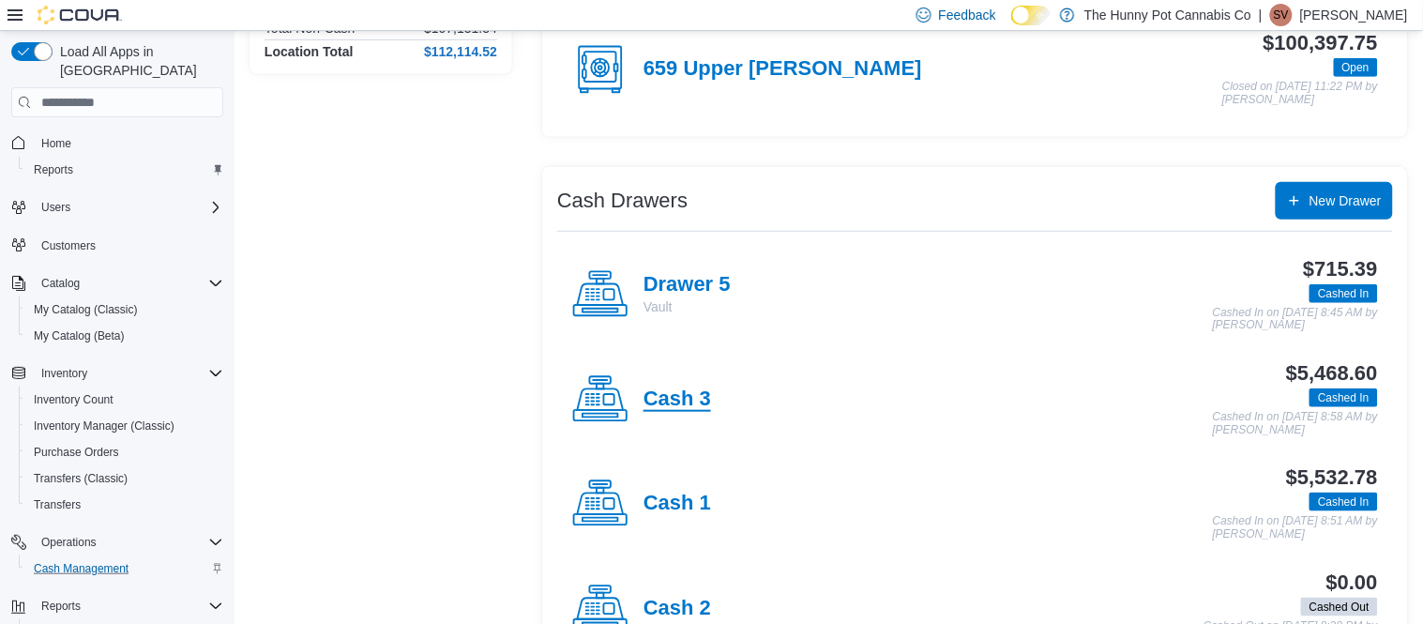
click at [688, 400] on h4 "Cash 3" at bounding box center [677, 399] width 68 height 24
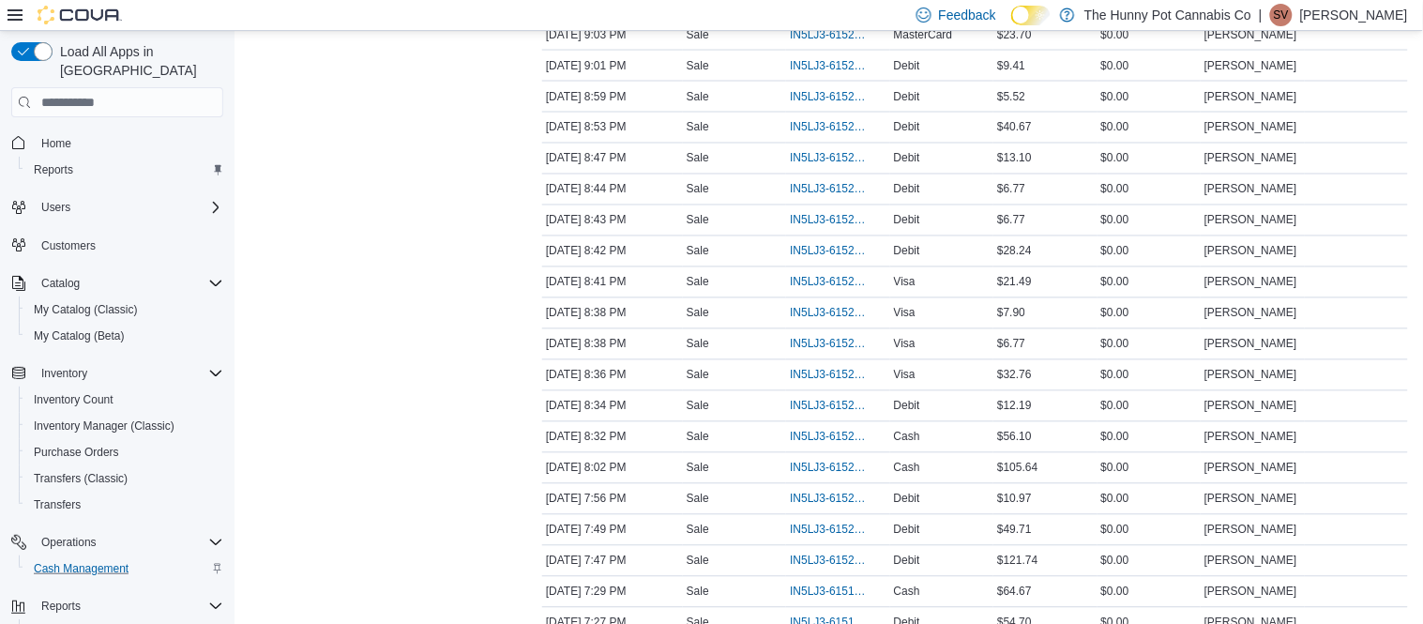
scroll to position [799, 0]
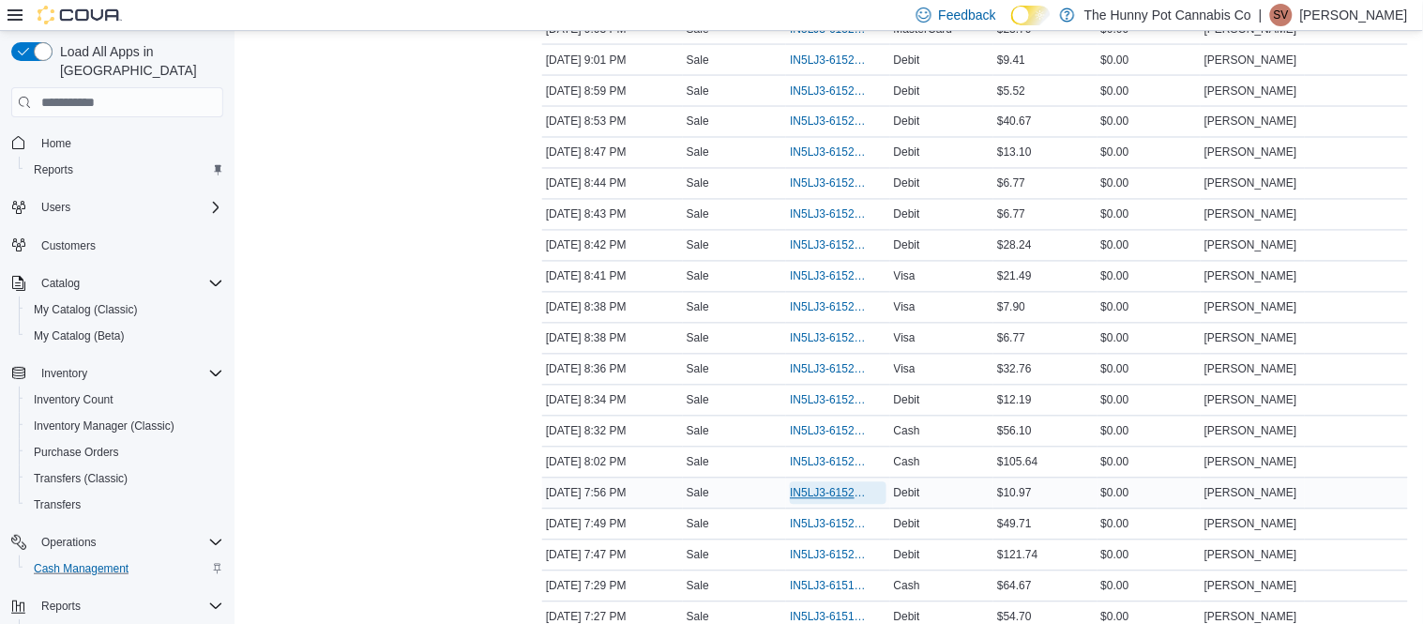
click at [807, 497] on span "IN5LJ3-6152196" at bounding box center [828, 493] width 77 height 15
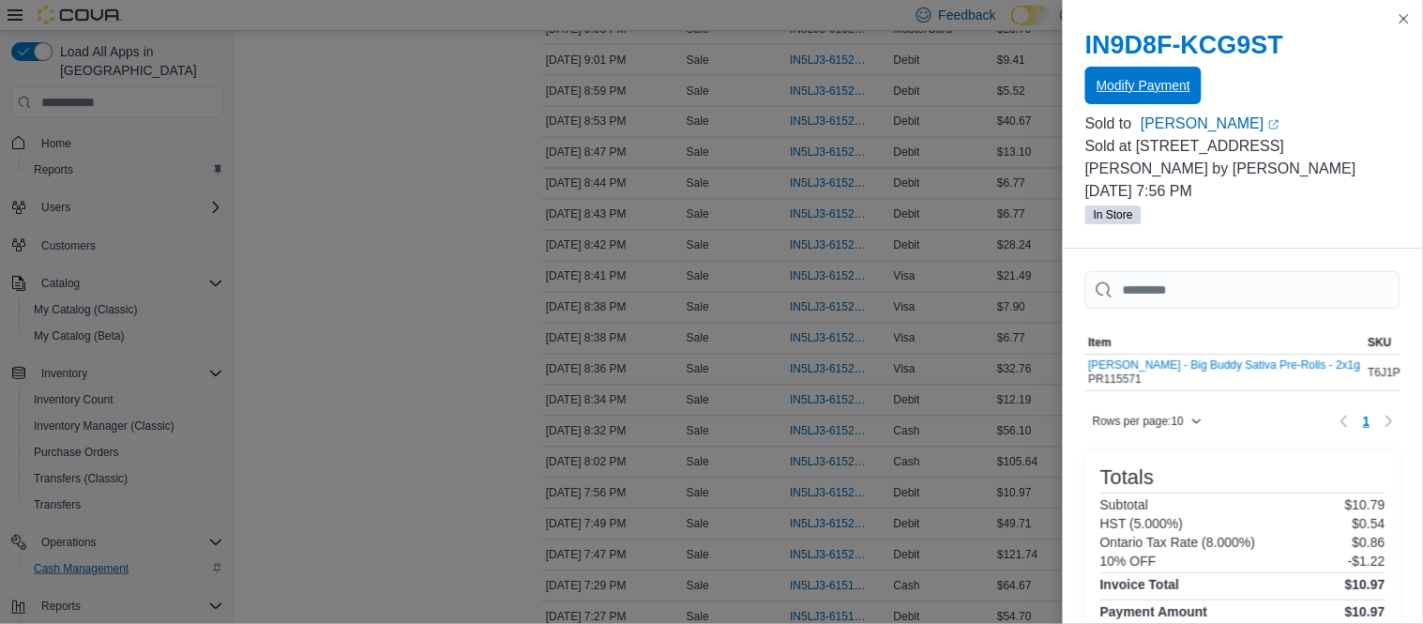
click at [1169, 84] on span "Modify Payment" at bounding box center [1143, 85] width 94 height 19
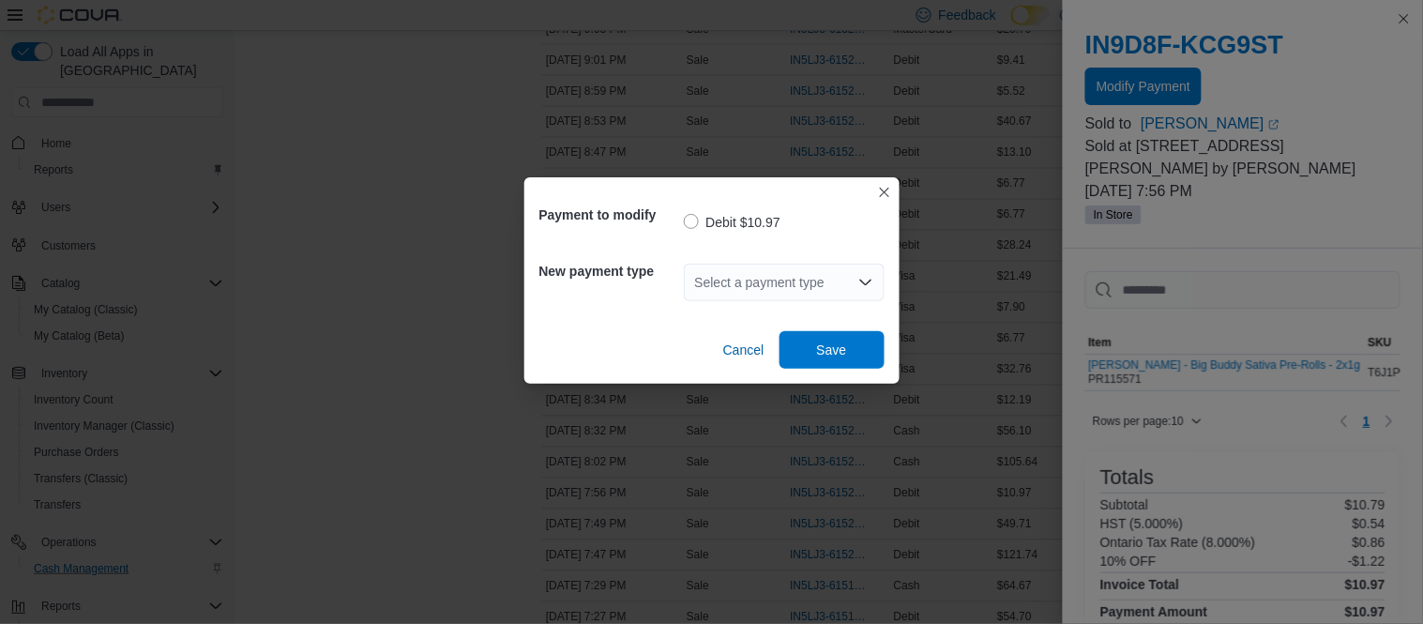
click at [824, 273] on div "Select a payment type" at bounding box center [784, 283] width 201 height 38
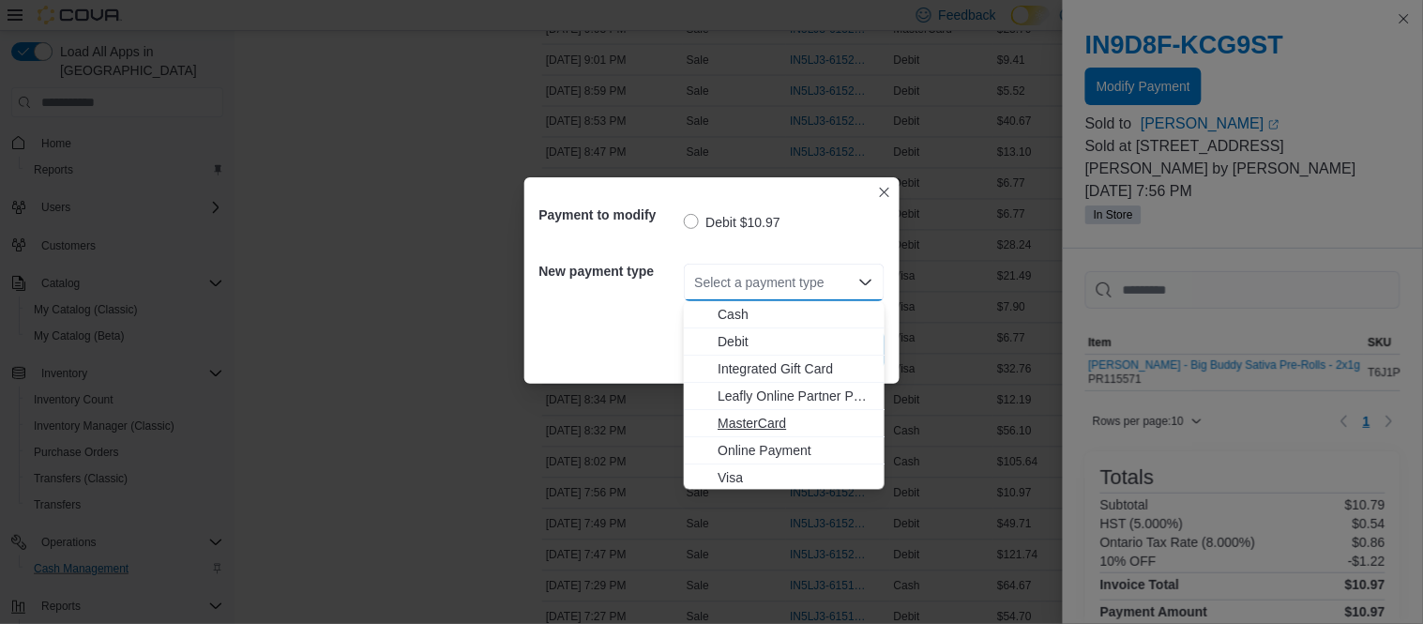
click at [778, 415] on span "MasterCard" at bounding box center [795, 424] width 156 height 19
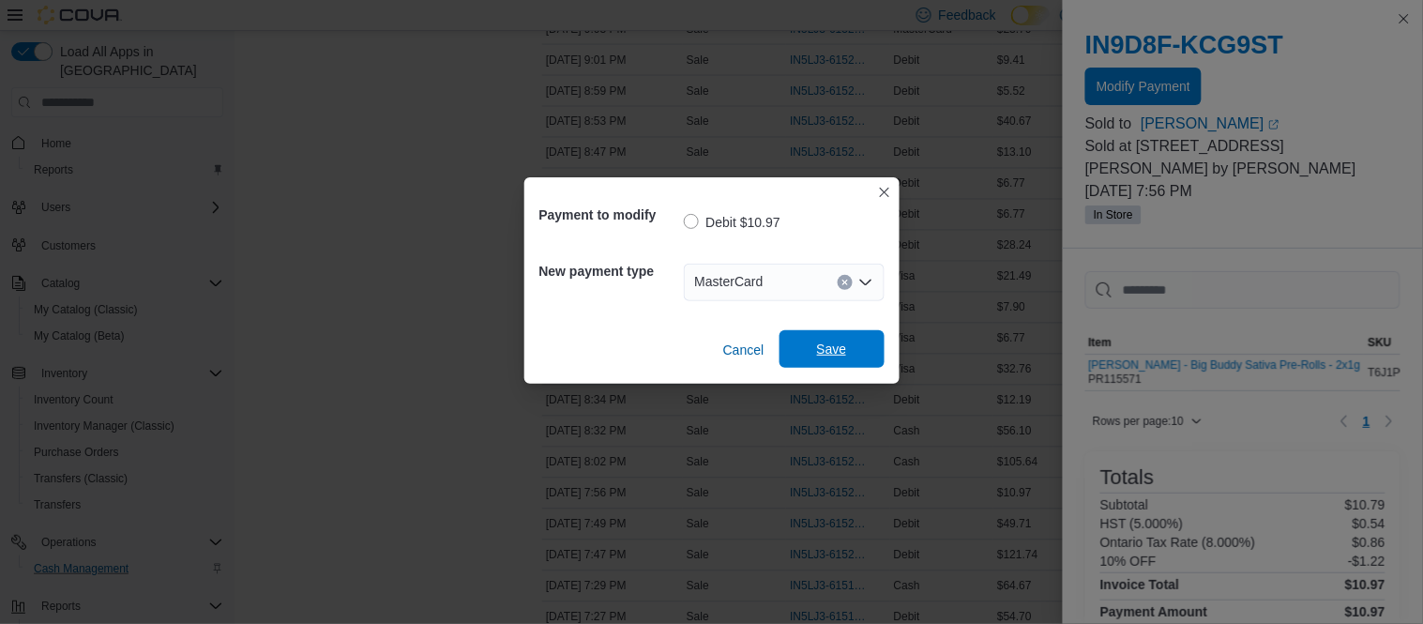
click at [842, 360] on span "Save" at bounding box center [832, 349] width 83 height 38
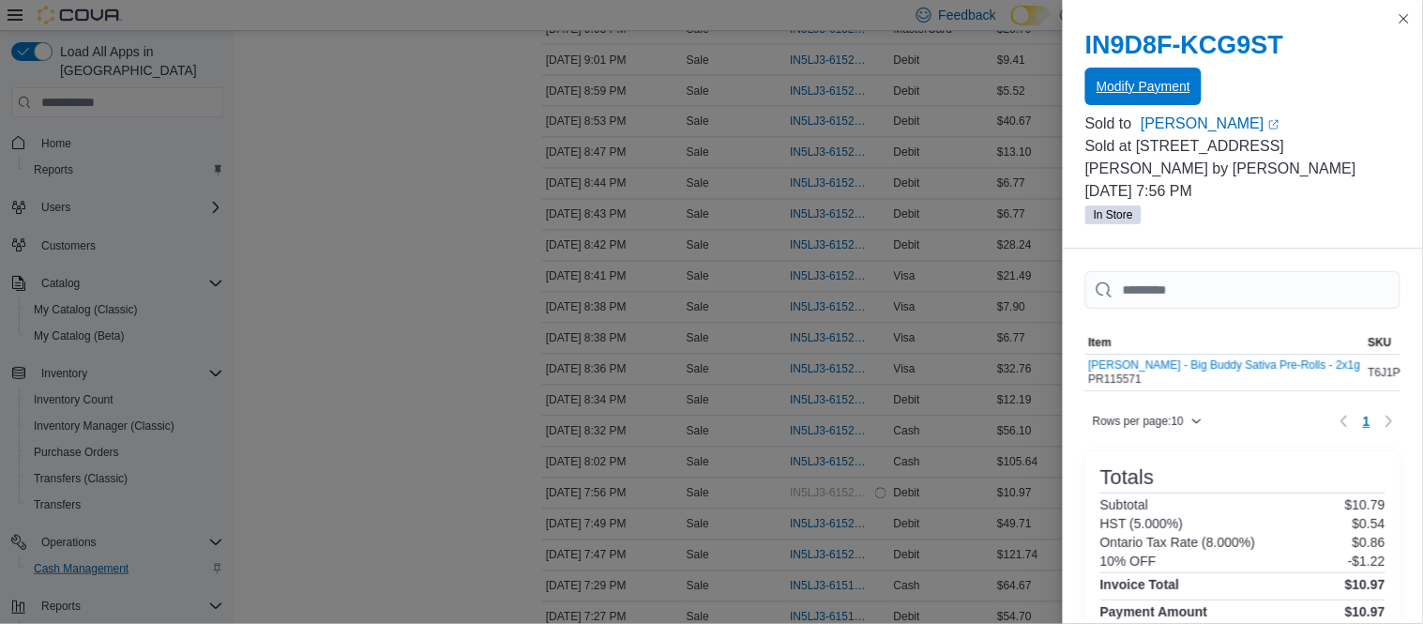
scroll to position [0, 0]
click at [1408, 23] on button "Close this dialog" at bounding box center [1404, 18] width 23 height 23
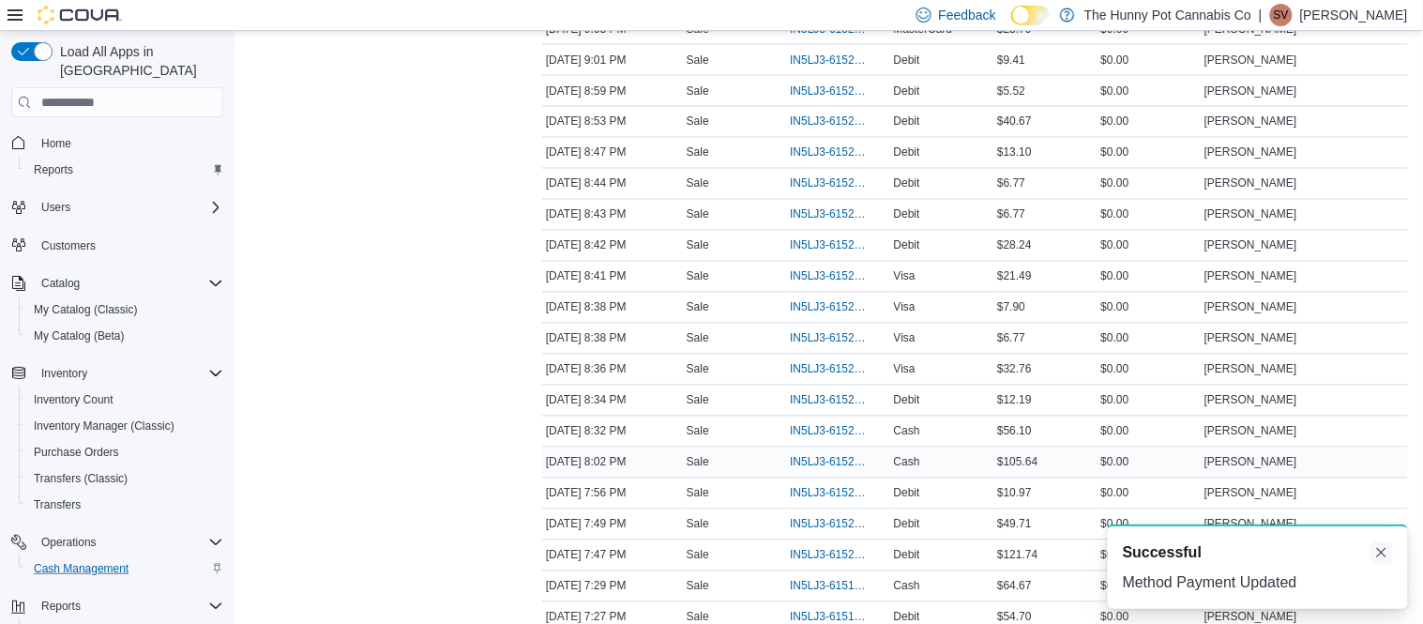
click at [1379, 555] on button "Dismiss toast" at bounding box center [1381, 552] width 23 height 23
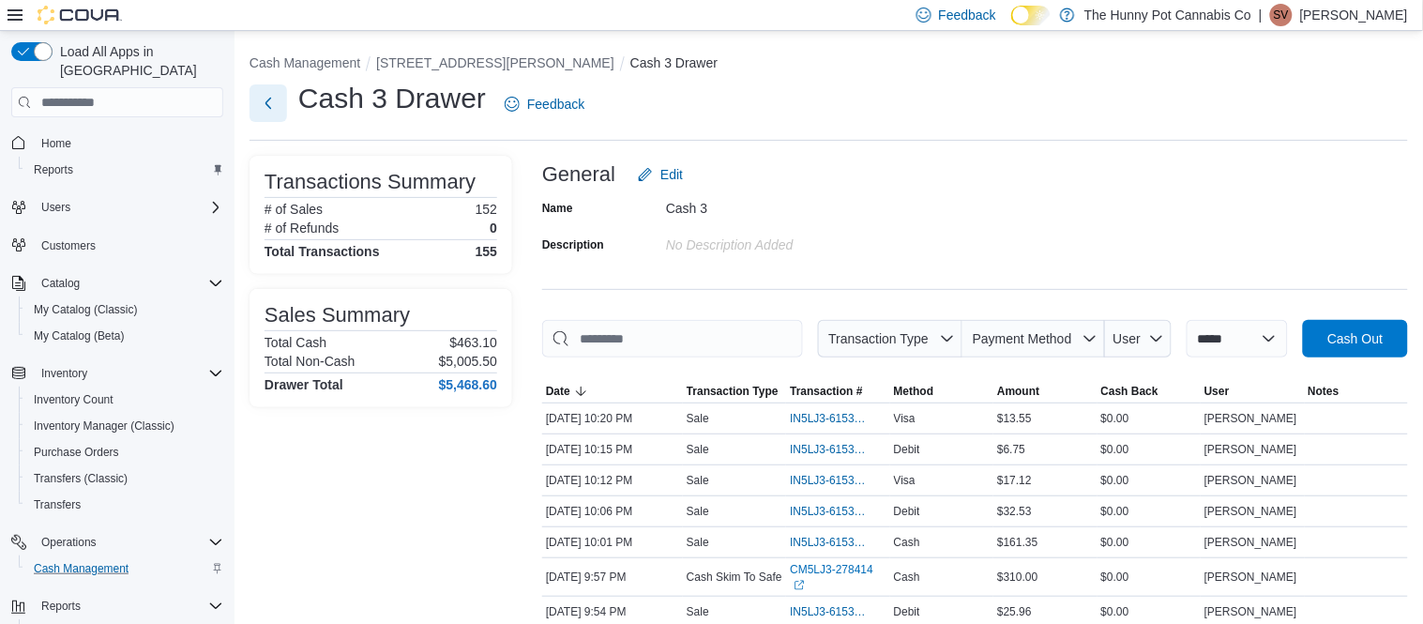
click at [278, 101] on button "Next" at bounding box center [268, 103] width 38 height 38
